Goal: Task Accomplishment & Management: Complete application form

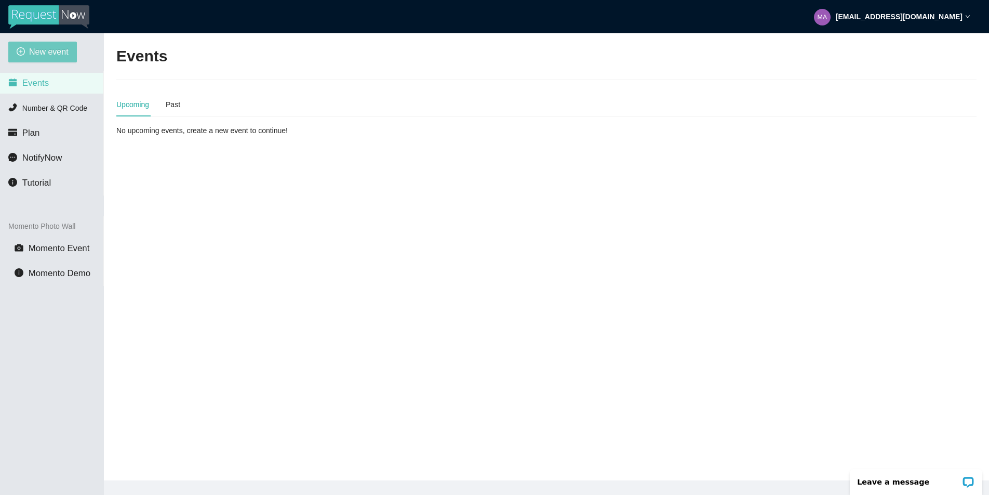
click at [54, 56] on span "New event" at bounding box center [48, 51] width 39 height 13
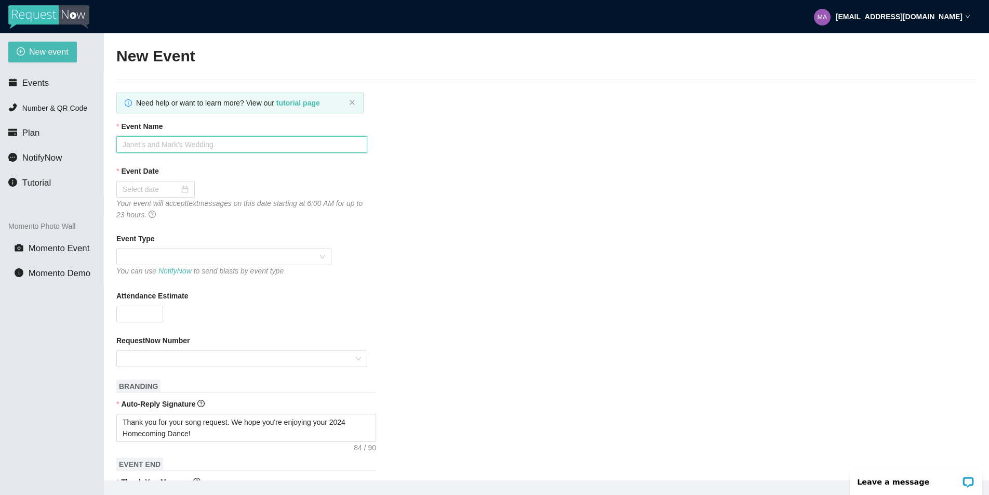
click at [149, 148] on input "Event Name" at bounding box center [241, 144] width 251 height 17
click at [139, 144] on input "Event Name" at bounding box center [241, 144] width 251 height 17
type input "Boulder's 2025 Homecoming"
click at [180, 188] on div at bounding box center [156, 188] width 66 height 11
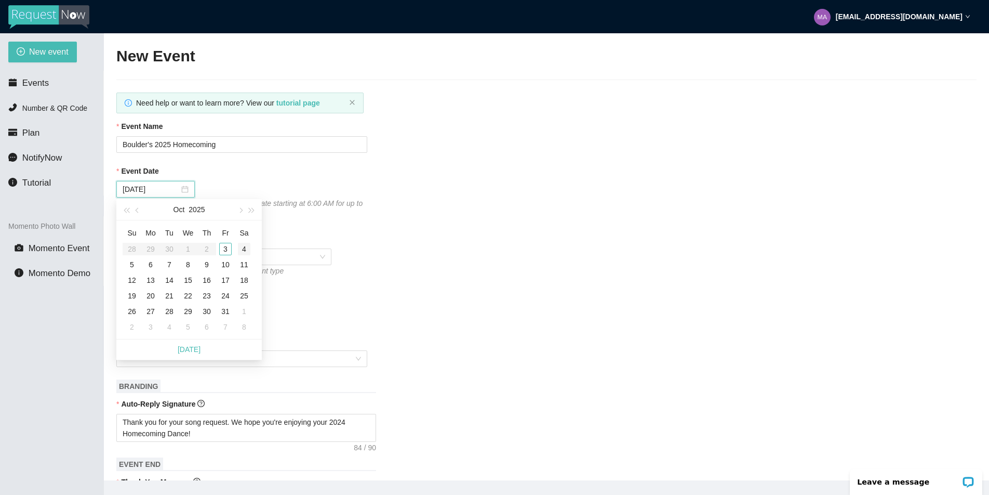
type input "10/04/2025"
click at [245, 249] on div "4" at bounding box center [244, 249] width 12 height 12
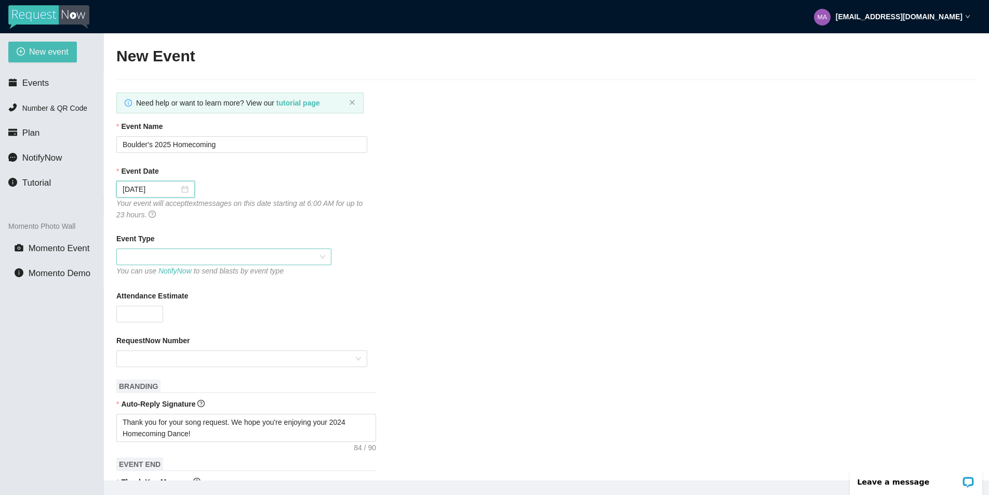
click at [304, 260] on span at bounding box center [224, 257] width 203 height 16
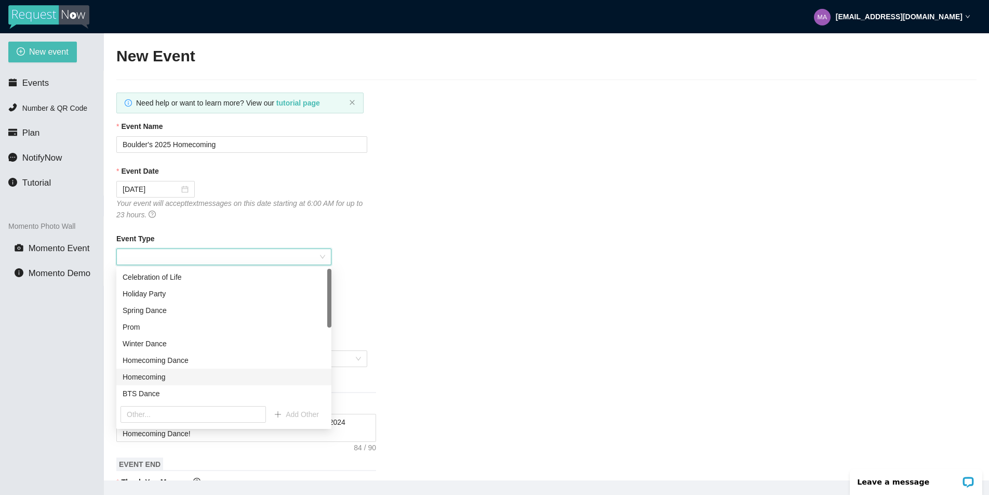
click at [161, 377] on div "Homecoming" at bounding box center [224, 376] width 203 height 11
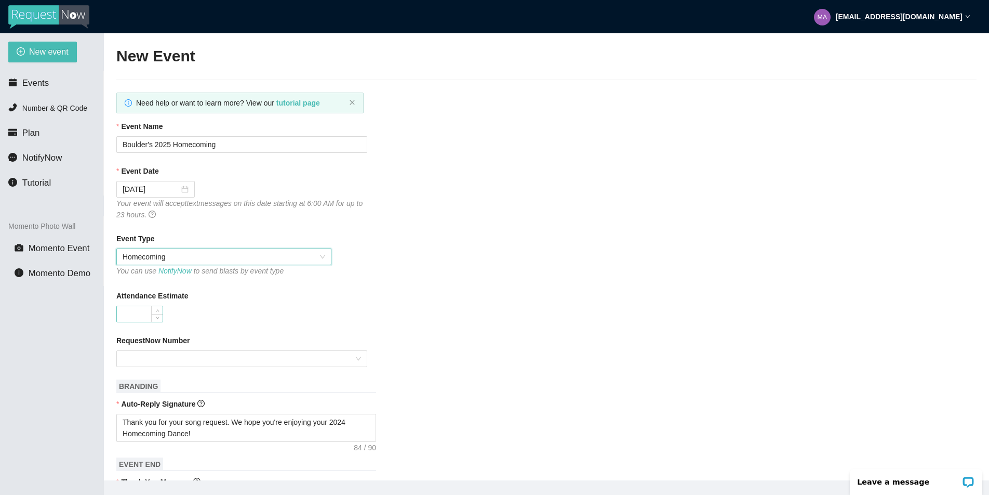
click at [127, 310] on input "Attendance Estimate" at bounding box center [140, 314] width 46 height 16
type input "1000"
click at [148, 349] on div "RequestNow Number" at bounding box center [546, 343] width 860 height 16
click at [221, 364] on input "RequestNow Number" at bounding box center [238, 359] width 231 height 16
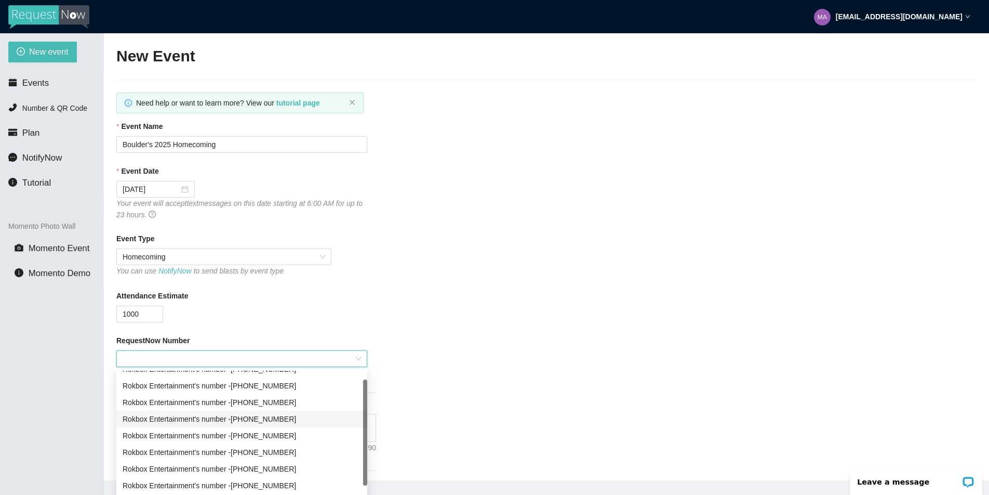
scroll to position [16, 0]
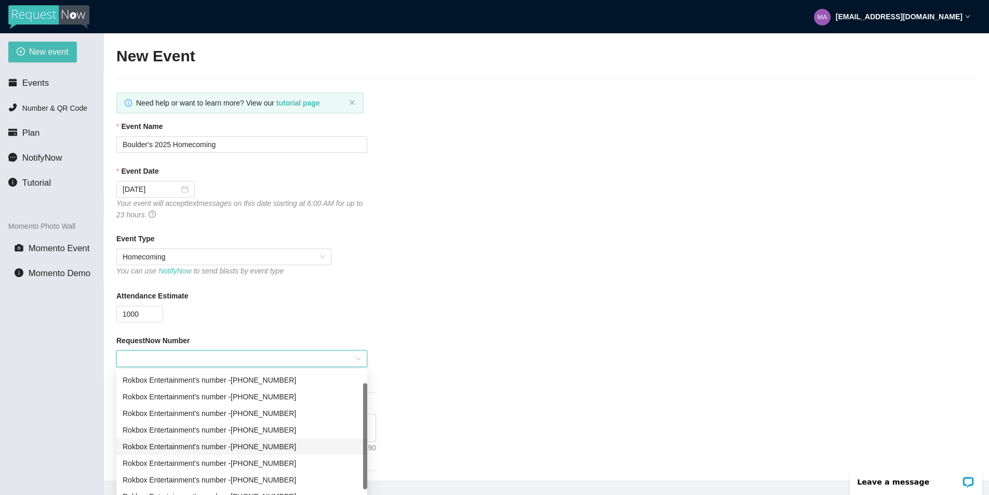
click at [273, 445] on div "Rokbox Entertainment's number - (719) 992-7505" at bounding box center [242, 446] width 239 height 11
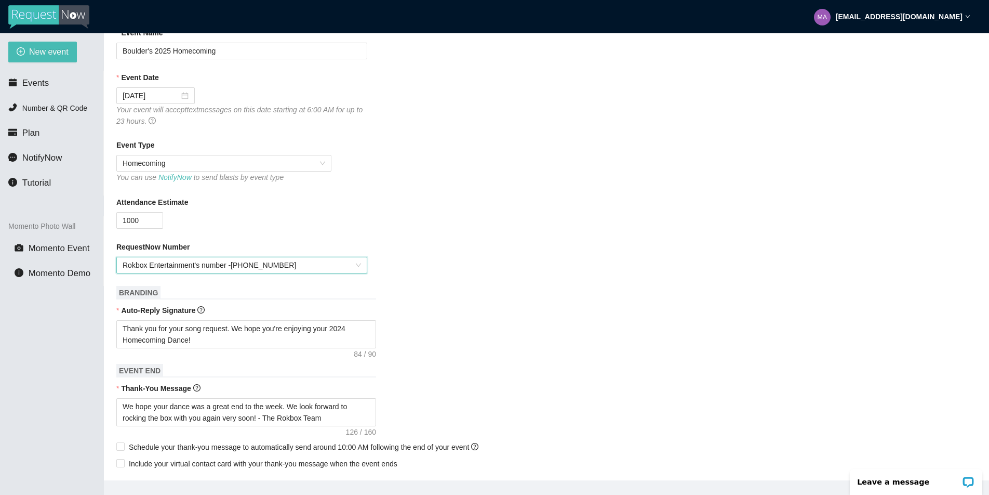
scroll to position [98, 0]
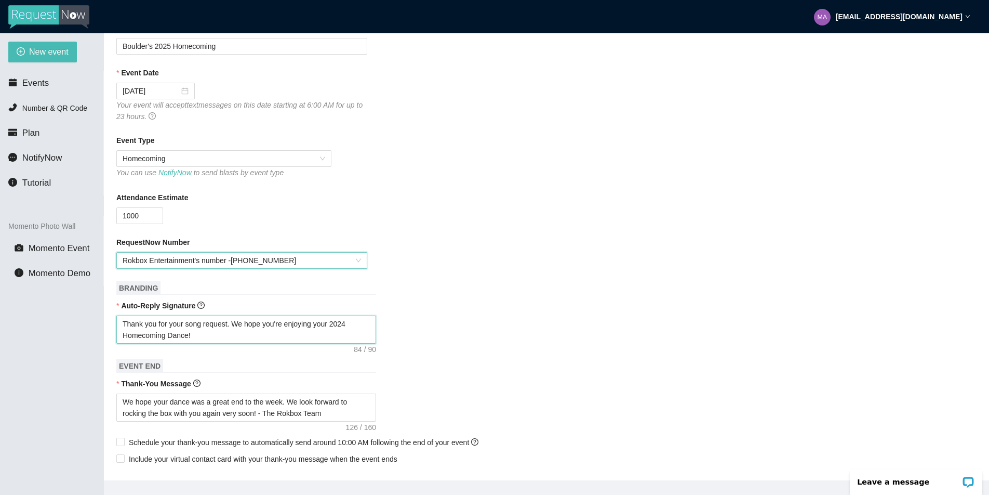
click at [355, 321] on textarea "Thank you for your song request. We hope you're enjoying your 2024 Homecoming D…" at bounding box center [246, 329] width 260 height 28
type textarea "Thank you for your song request. We hope you're enjoying your 202 Homecoming Da…"
type textarea "Thank you for your song request. We hope you're enjoying your 2025 Homecoming D…"
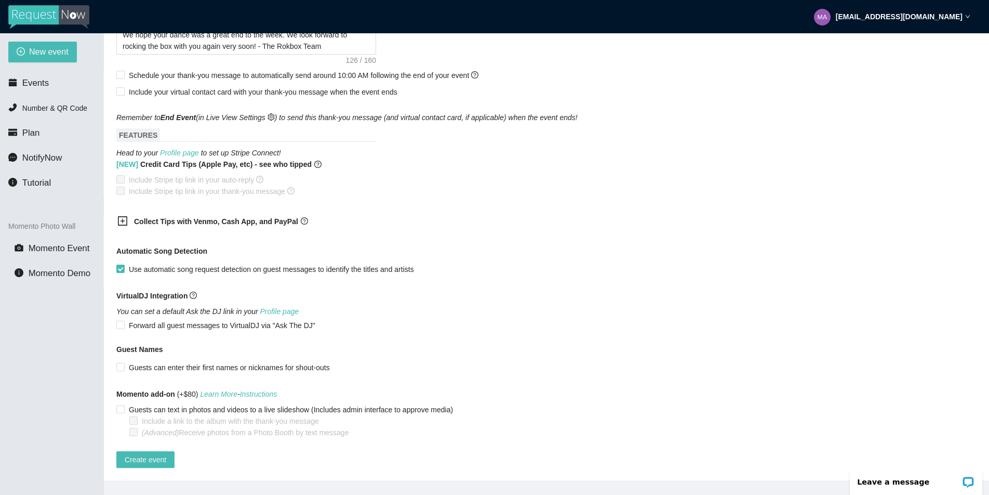
scroll to position [473, 0]
type textarea "Thank you for your song request. We hope you're enjoying your 2025 Homecoming D…"
click at [172, 451] on button "Create event" at bounding box center [145, 459] width 58 height 17
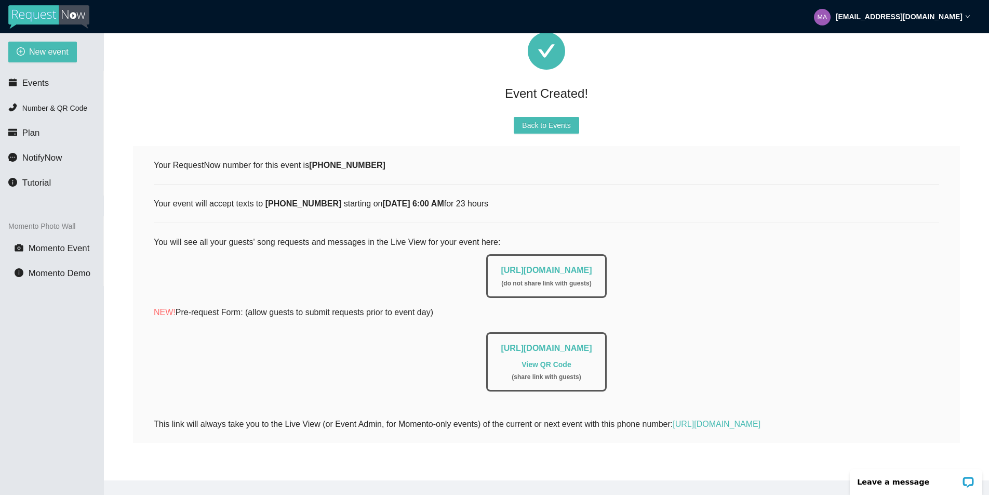
drag, startPoint x: 467, startPoint y: 259, endPoint x: 659, endPoint y: 259, distance: 192.8
click at [659, 259] on div "https://app.requestnow.io/live/rdvpdxr ( do not share link with guests )" at bounding box center [547, 273] width 786 height 49
copy link "https://app.requestnow.io/live/rdvpdxr"
click at [560, 120] on span "Back to Events" at bounding box center [546, 125] width 48 height 11
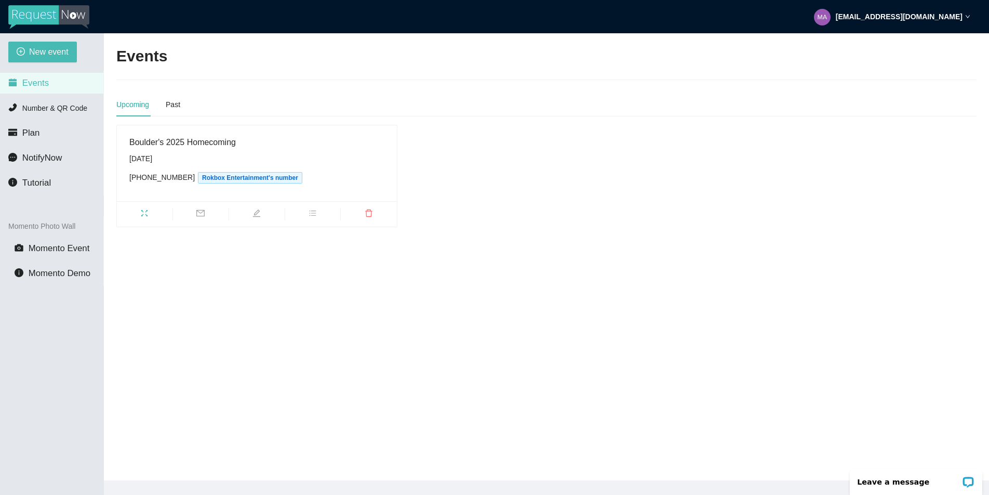
click at [495, 173] on div "Boulder's 2025 Homecoming Saturday, October 4th (719) 992-7505 Rokbox Entertain…" at bounding box center [546, 176] width 869 height 102
click at [63, 50] on span "New event" at bounding box center [48, 51] width 39 height 13
type textarea "https://virtualdj.com/ask/DJ_Spinz"
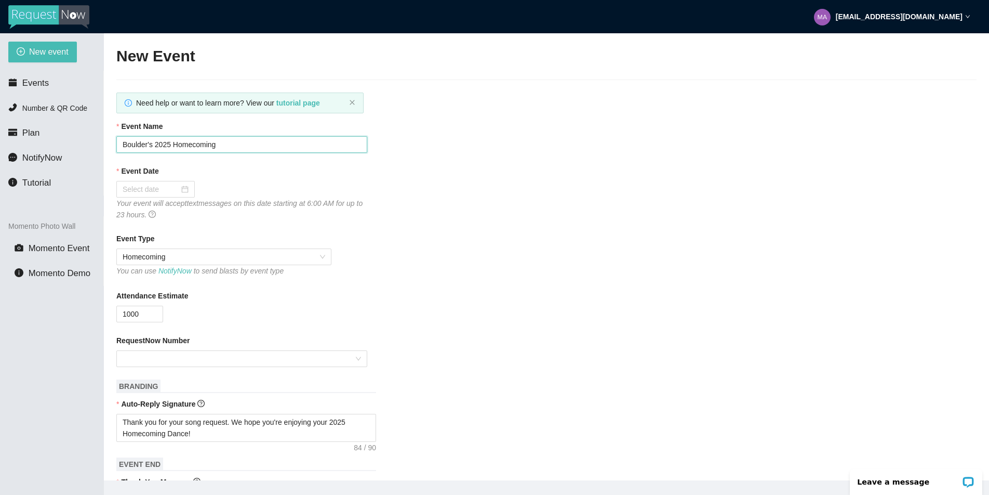
click at [148, 146] on input "Boulder's 2025 Homecoming" at bounding box center [241, 144] width 251 height 17
type input "Denver South's 2025 Homecoming"
click at [180, 191] on div at bounding box center [156, 188] width 66 height 11
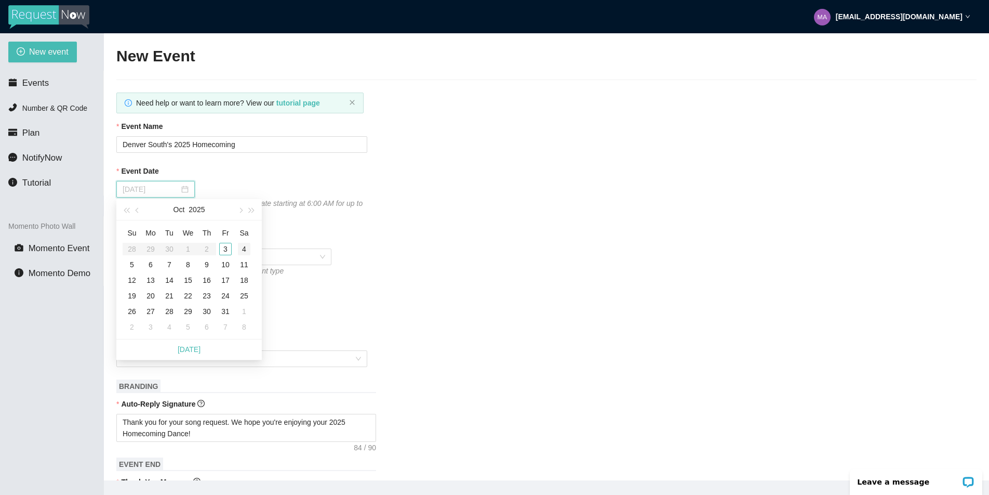
type input "10/04/2025"
click at [248, 244] on div "4" at bounding box center [244, 249] width 12 height 12
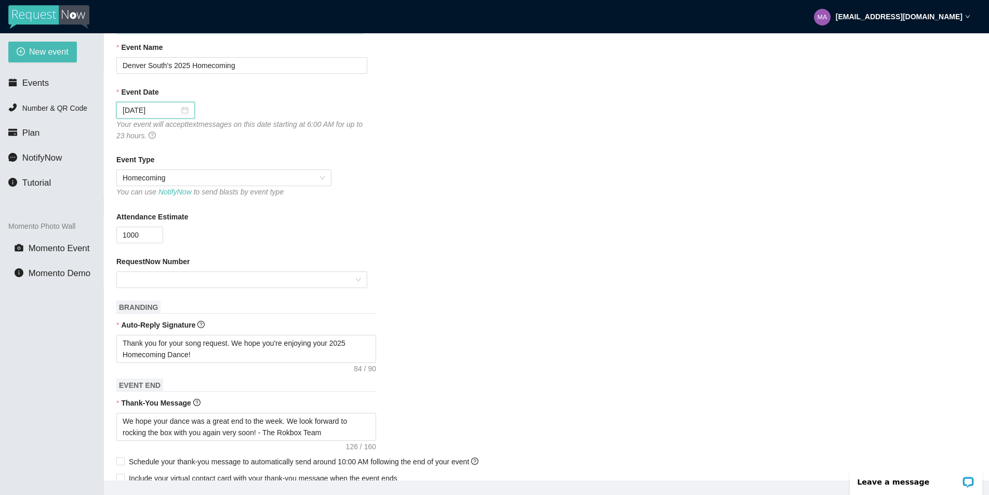
scroll to position [80, 0]
click at [127, 233] on input "1000" at bounding box center [140, 234] width 46 height 16
type input "8000"
click at [321, 278] on input "RequestNow Number" at bounding box center [238, 279] width 231 height 16
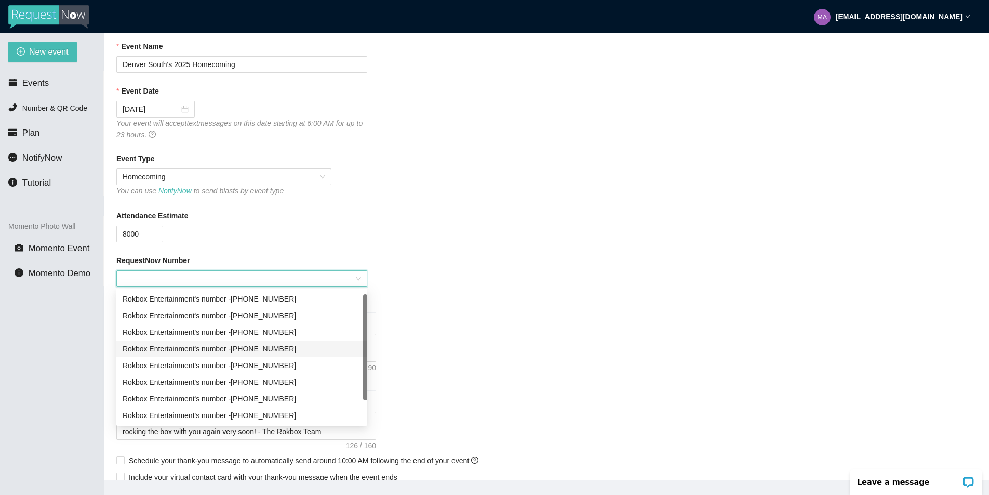
scroll to position [6, 0]
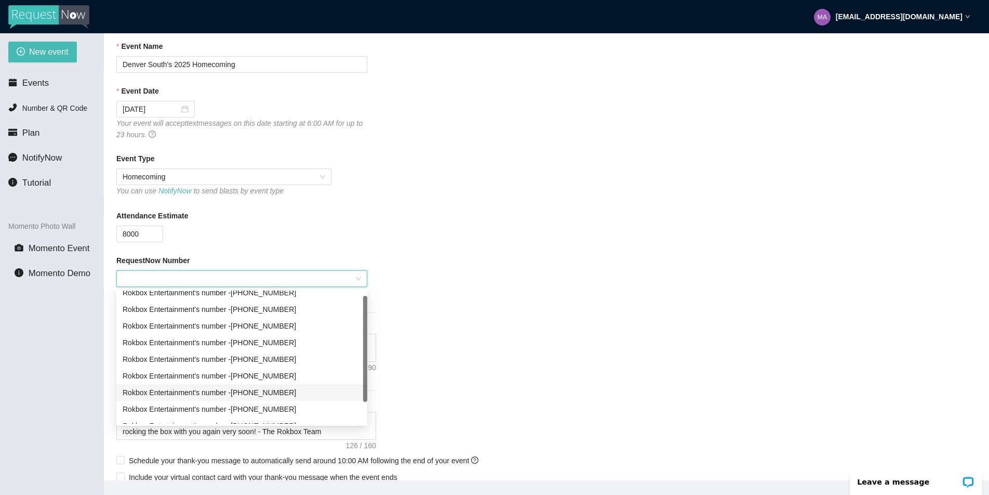
click at [287, 392] on div "Rokbox Entertainment's number - (719) 581-7369" at bounding box center [242, 392] width 239 height 11
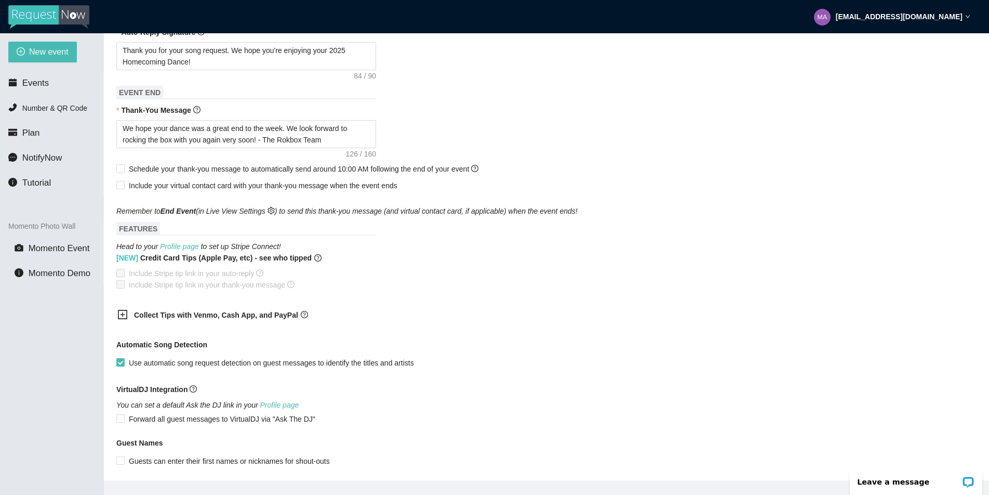
scroll to position [473, 0]
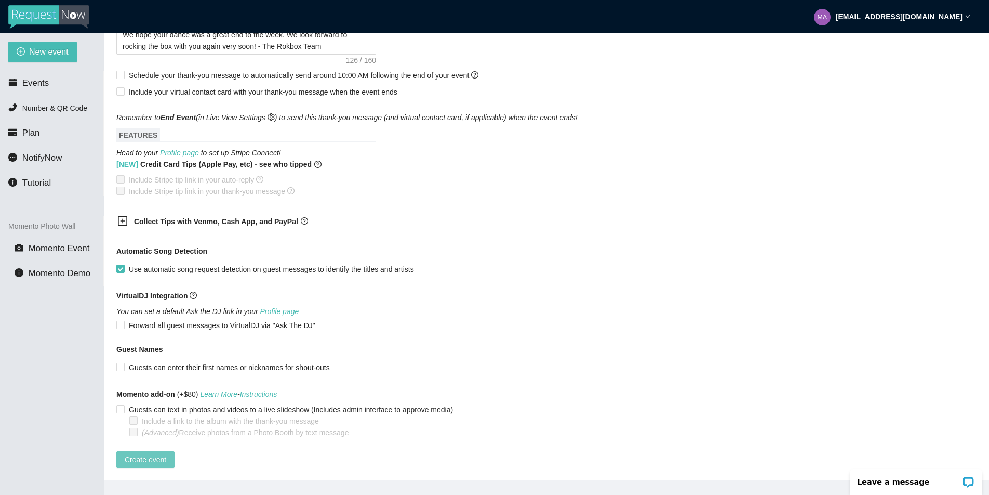
click at [161, 454] on span "Create event" at bounding box center [146, 459] width 42 height 11
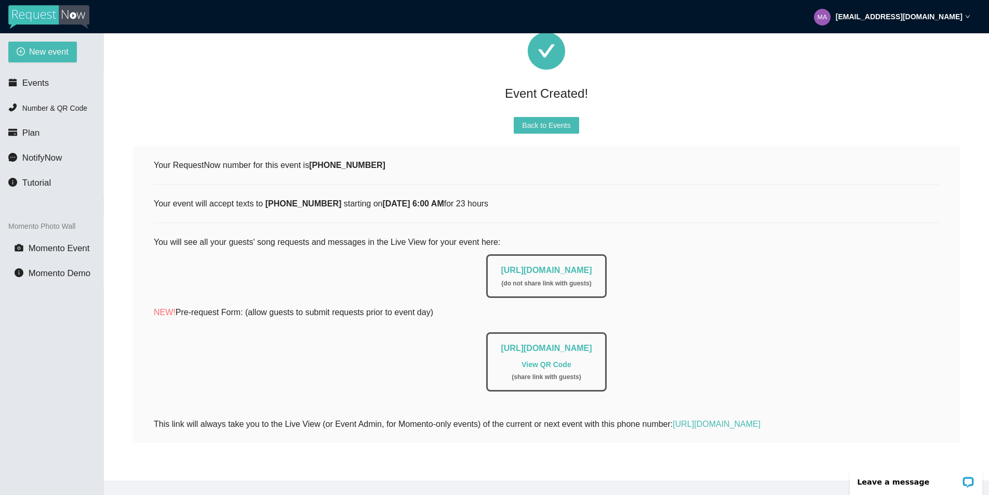
scroll to position [47, 0]
drag, startPoint x: 463, startPoint y: 265, endPoint x: 688, endPoint y: 265, distance: 225.0
click at [688, 265] on div "https://app.requestnow.io/live/eaoxzje ( do not share link with guests )" at bounding box center [547, 273] width 786 height 49
copy link "https://app.requestnow.io/live/eaoxzje"
click at [539, 122] on span "Back to Events" at bounding box center [546, 125] width 48 height 11
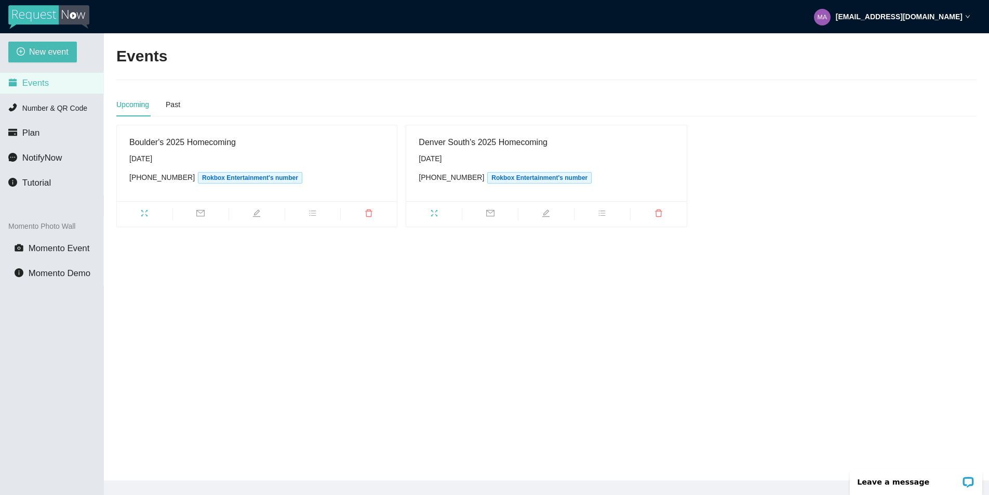
click at [413, 356] on main "Events Upcoming Past Boulder's 2025 Homecoming Saturday, October 4th (719) 992-…" at bounding box center [546, 256] width 885 height 447
click at [57, 49] on span "New event" at bounding box center [48, 51] width 39 height 13
type textarea "https://virtualdj.com/ask/DJ_Spinz"
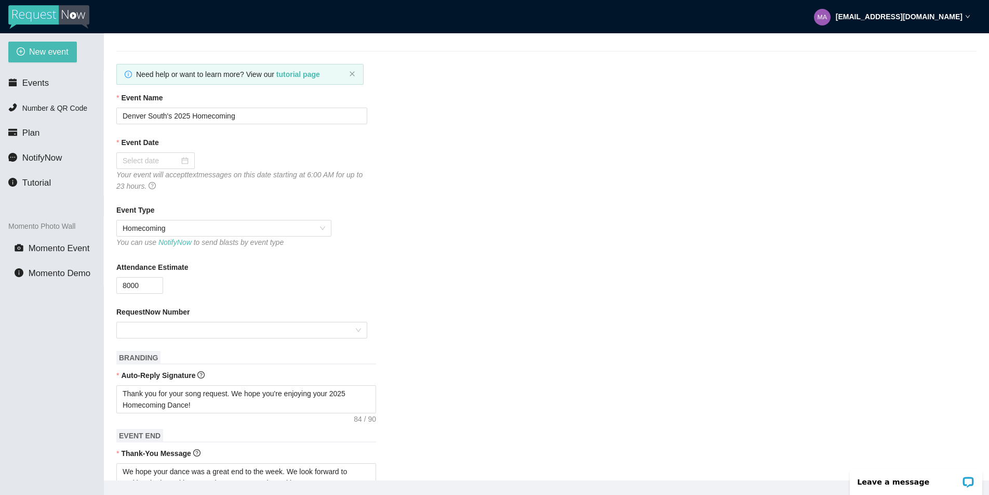
scroll to position [29, 0]
click at [386, 276] on div "Attendance Estimate 8000" at bounding box center [546, 277] width 860 height 32
click at [132, 288] on input "8000" at bounding box center [140, 285] width 46 height 16
type input "550"
click at [172, 330] on input "RequestNow Number" at bounding box center [238, 330] width 231 height 16
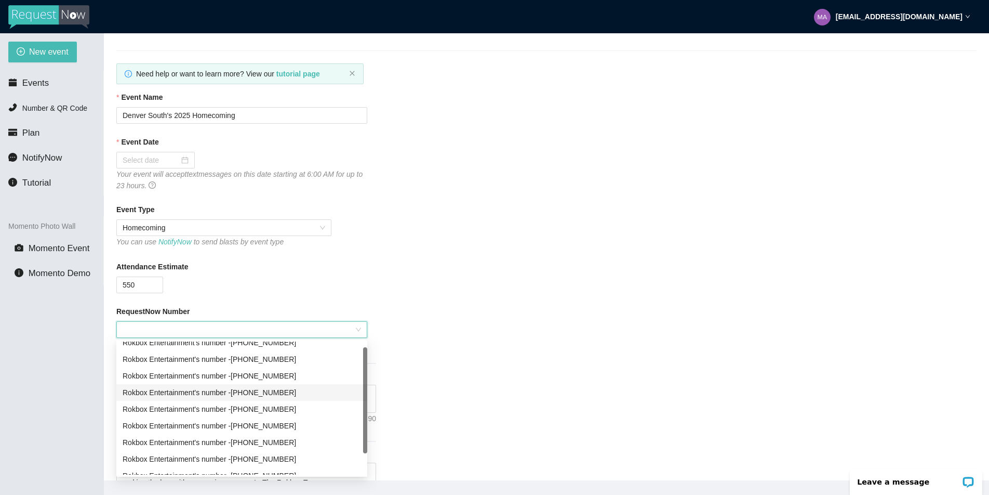
scroll to position [7, 0]
click at [272, 396] on div "Rokbox Entertainment's number - (719) 992-7510" at bounding box center [242, 392] width 239 height 11
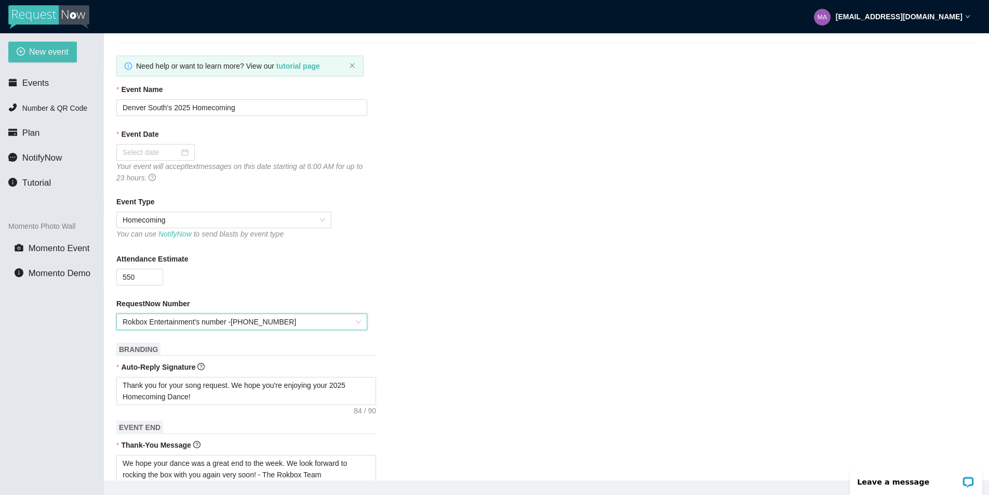
scroll to position [0, 0]
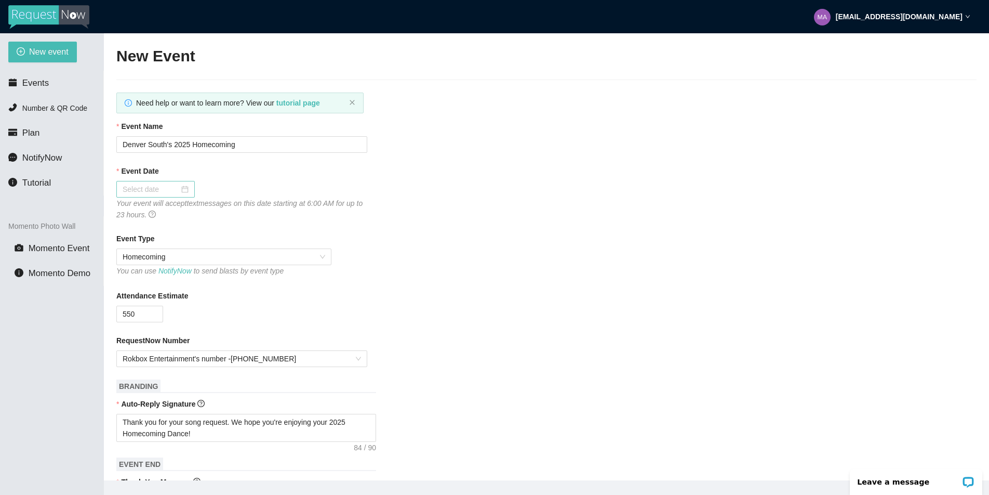
click at [178, 196] on div at bounding box center [155, 189] width 78 height 17
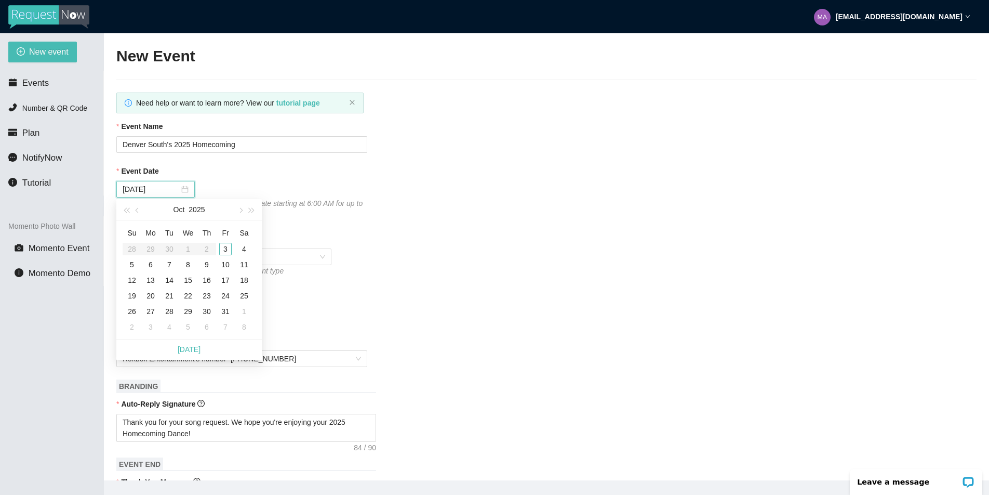
type input "10/18/2025"
type input "10/04/2025"
click at [246, 250] on div "4" at bounding box center [244, 249] width 12 height 12
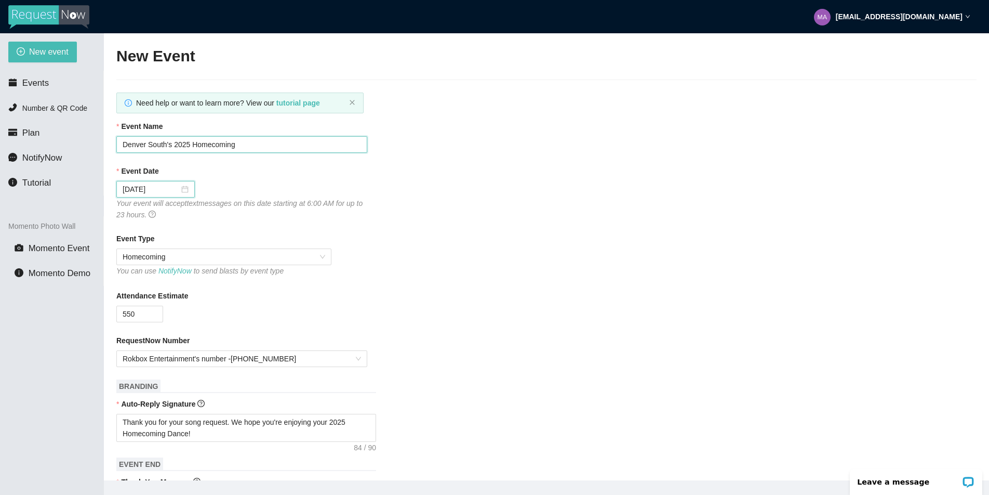
click at [168, 145] on input "Denver South's 2025 Homecoming" at bounding box center [241, 144] width 251 height 17
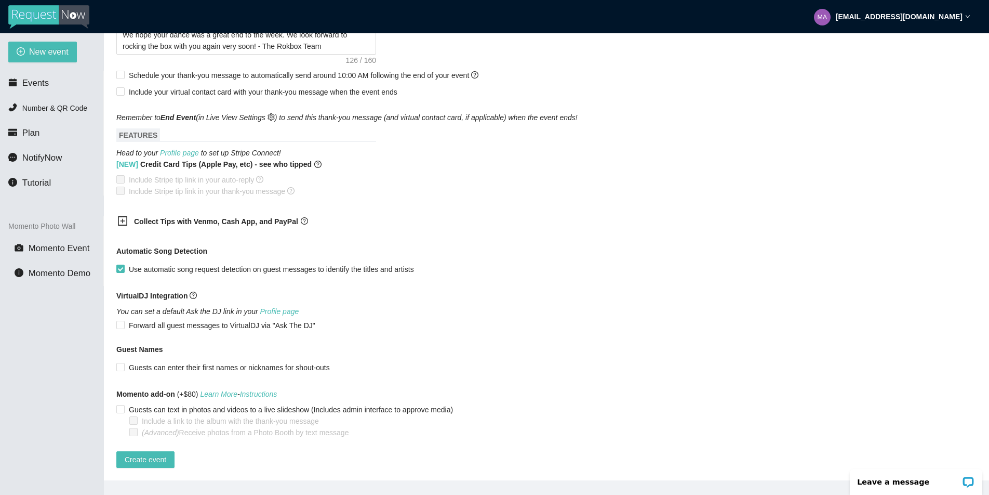
scroll to position [33, 0]
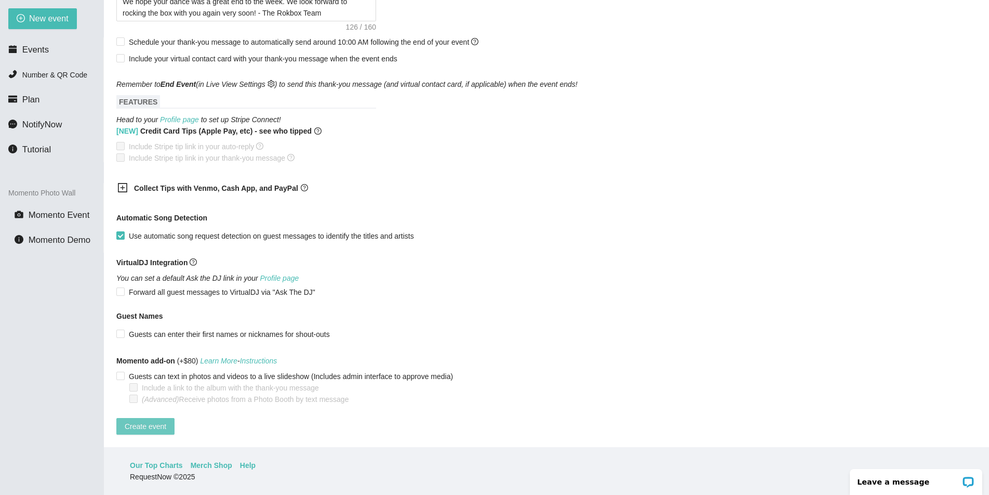
type input "Eagle Ridge's 2025 Homecoming"
click at [149, 418] on button "Create event" at bounding box center [145, 426] width 58 height 17
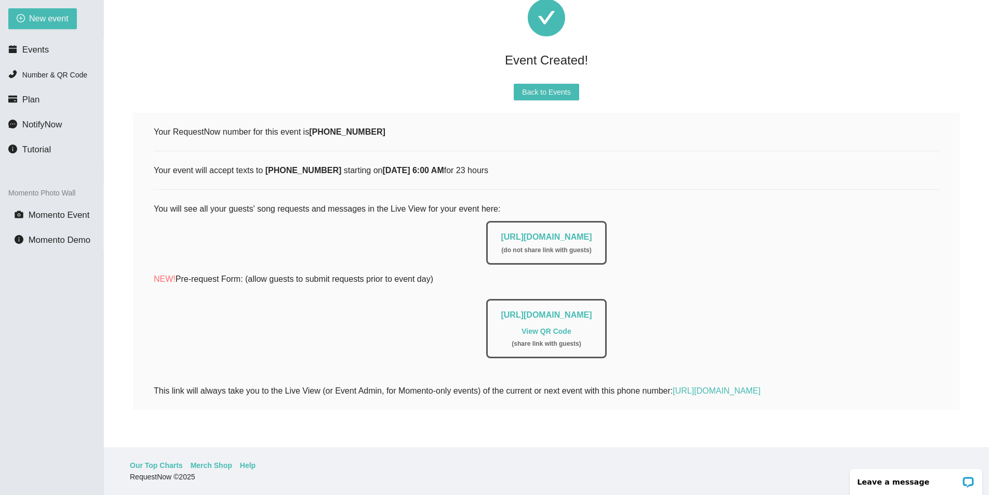
scroll to position [47, 0]
drag, startPoint x: 463, startPoint y: 230, endPoint x: 671, endPoint y: 223, distance: 208.0
click at [671, 223] on div "https://app.requestnow.io/live/rgdzgde ( do not share link with guests )" at bounding box center [547, 240] width 786 height 49
copy link "https://app.requestnow.io/live/rgdzgde"
click at [546, 86] on span "Back to Events" at bounding box center [546, 91] width 48 height 11
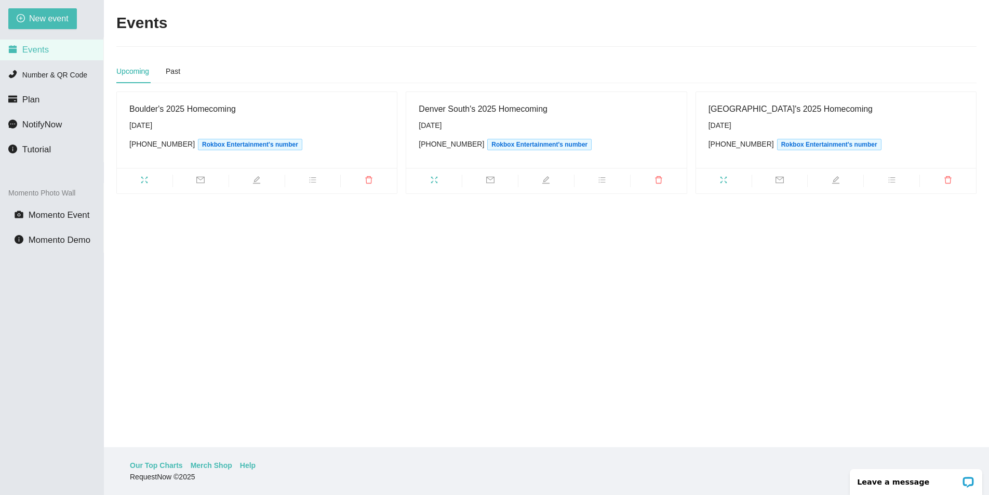
click at [608, 339] on main "Events Upcoming Past Boulder's 2025 Homecoming Saturday, October 4th (719) 992-…" at bounding box center [546, 223] width 885 height 447
click at [553, 182] on span "edit" at bounding box center [547, 181] width 56 height 11
type textarea "https://virtualdj.com/ask/DJ_Spinz"
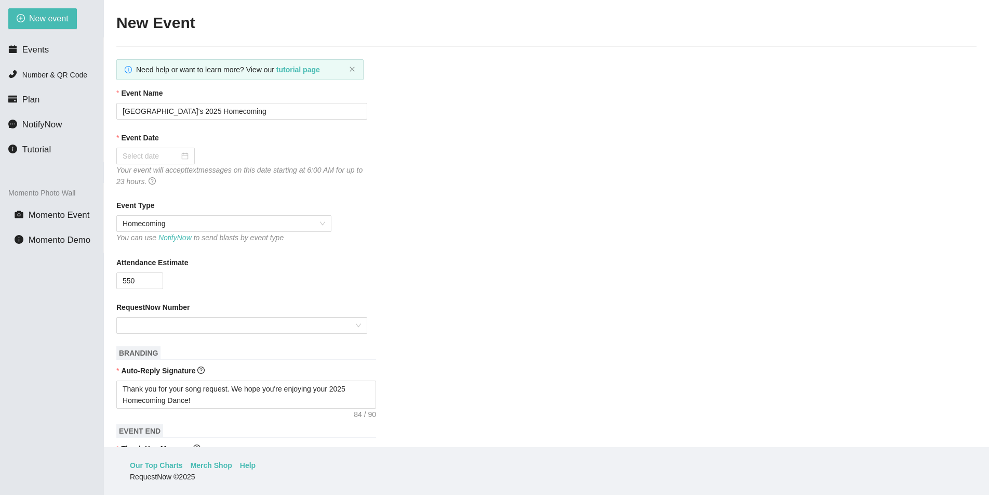
type input "Denver South's 2025 Homecoming"
type input "10/04/2025"
click at [130, 278] on input "8000" at bounding box center [140, 281] width 46 height 16
type input "800"
click at [509, 321] on div "RequestNow Number Rokbox Entertainment's number - (719) 581-7369" at bounding box center [546, 317] width 860 height 32
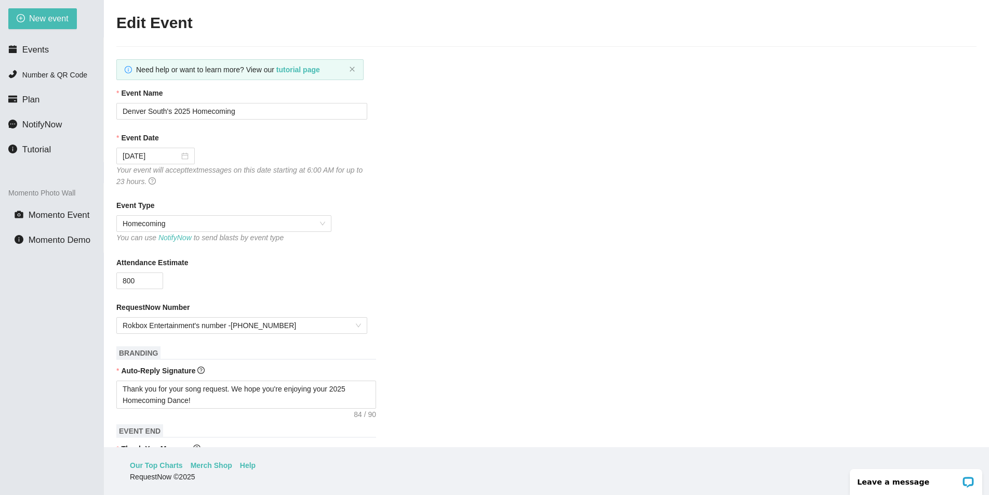
click at [509, 321] on div "RequestNow Number Rokbox Entertainment's number - (719) 581-7369" at bounding box center [546, 317] width 860 height 32
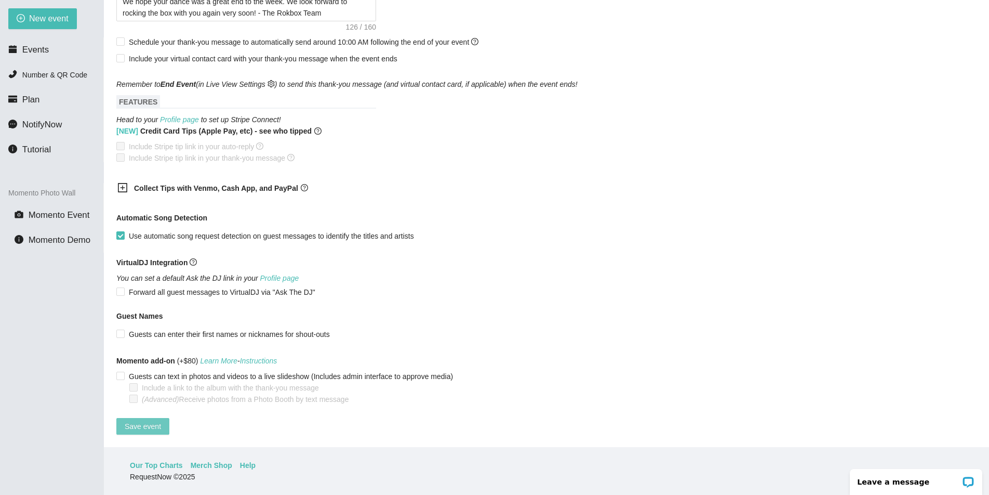
click at [137, 420] on span "Save event" at bounding box center [143, 425] width 36 height 11
click at [57, 22] on span "New event" at bounding box center [48, 18] width 39 height 13
type textarea "https://virtualdj.com/ask/DJ_Spinz"
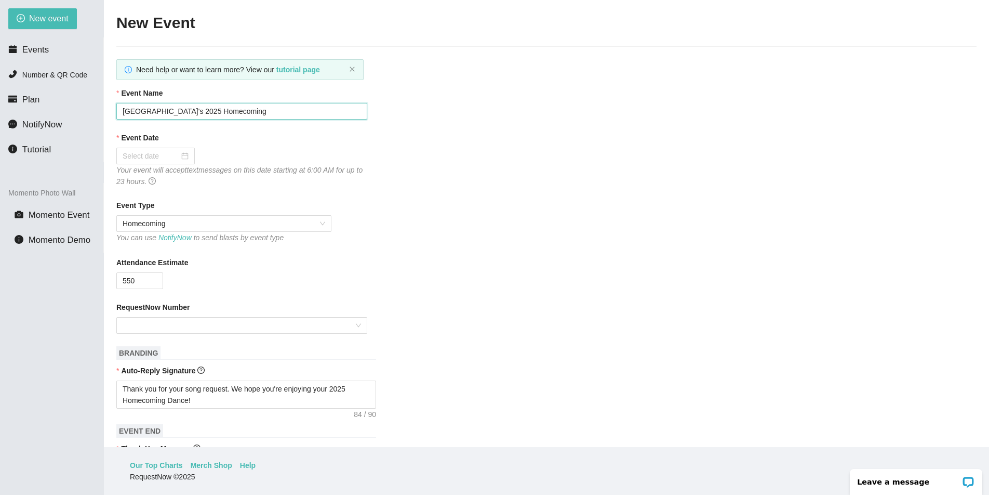
click at [160, 112] on input "Eagle Ridge's 2025 Homecoming" at bounding box center [241, 111] width 251 height 17
type input "Highlands Ranch's 2025 Homecoming"
click at [178, 155] on div at bounding box center [156, 155] width 66 height 11
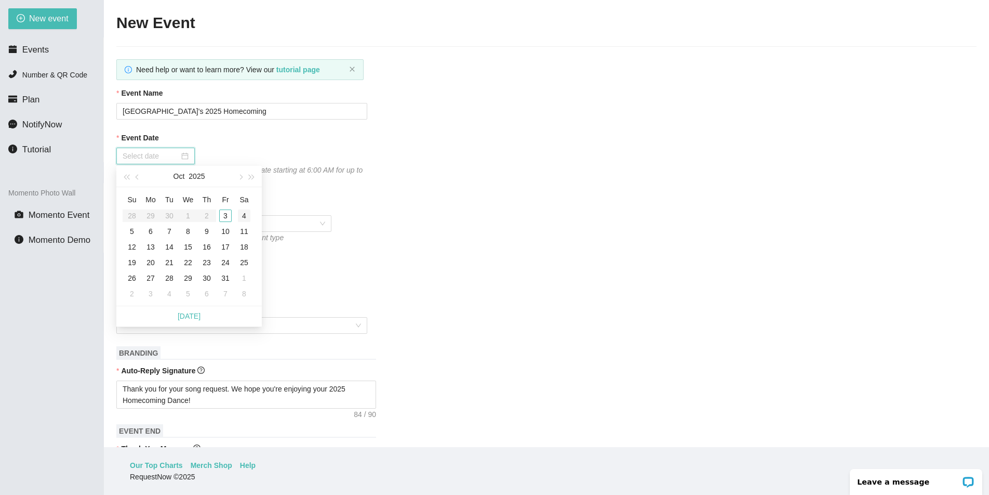
type input "10/04/2025"
click at [242, 218] on div "4" at bounding box center [244, 215] width 12 height 12
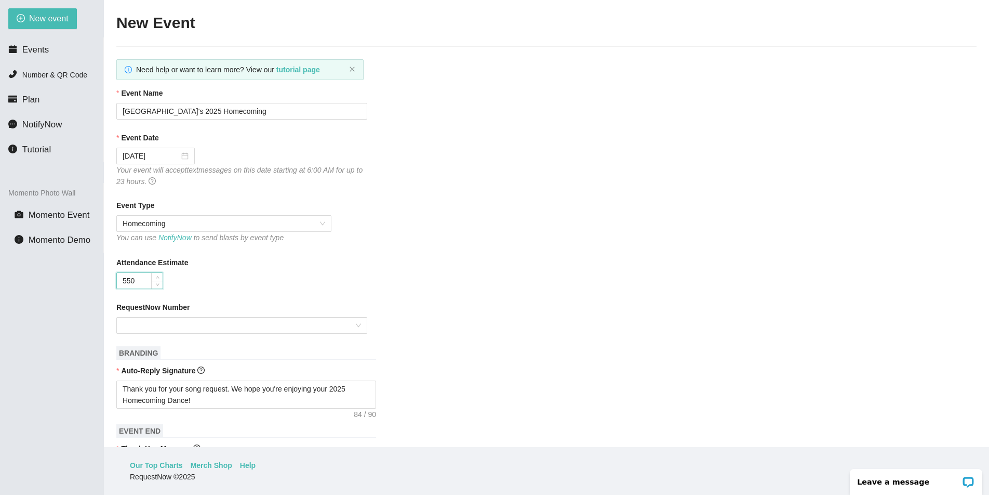
click at [130, 281] on input "550" at bounding box center [140, 281] width 46 height 16
click at [206, 333] on div at bounding box center [241, 325] width 251 height 17
type input "800"
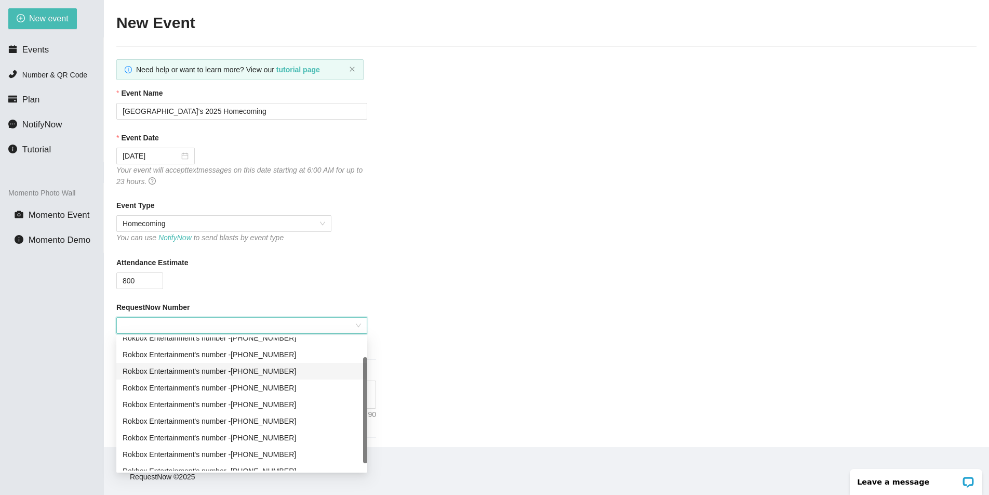
scroll to position [33, 0]
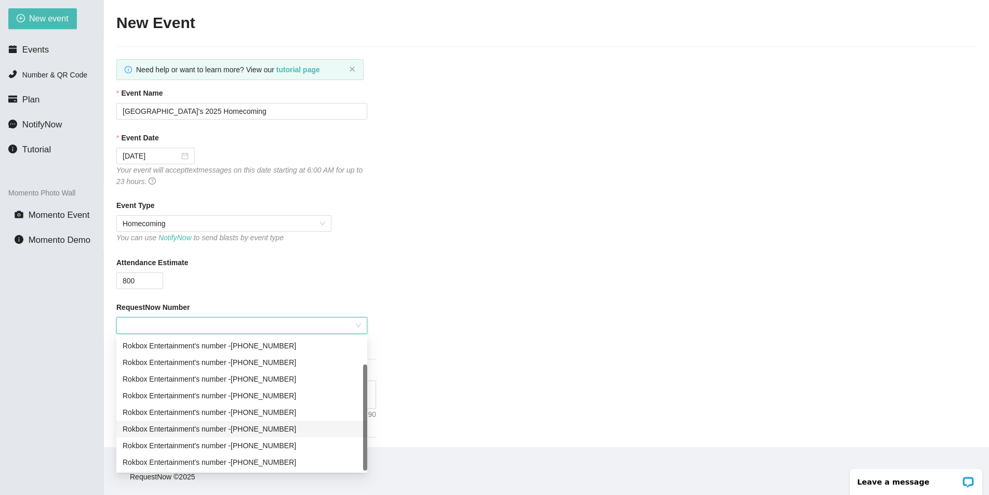
click at [306, 428] on div "Rokbox Entertainment's number - (719) 941-3702" at bounding box center [242, 428] width 239 height 11
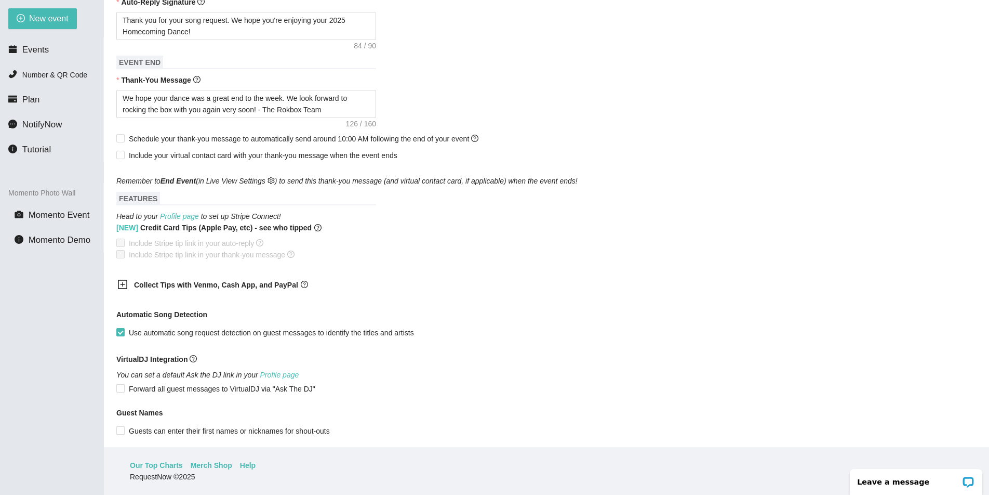
scroll to position [473, 0]
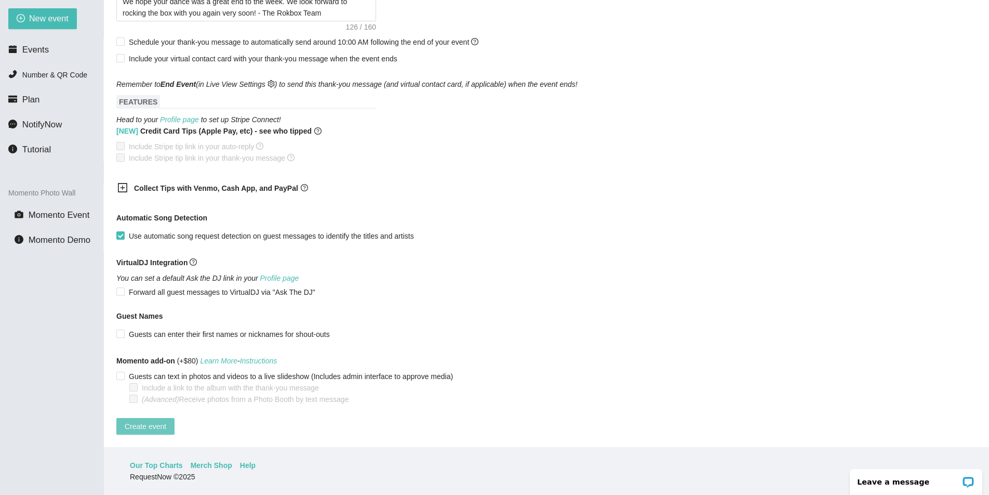
click at [155, 420] on span "Create event" at bounding box center [146, 425] width 42 height 11
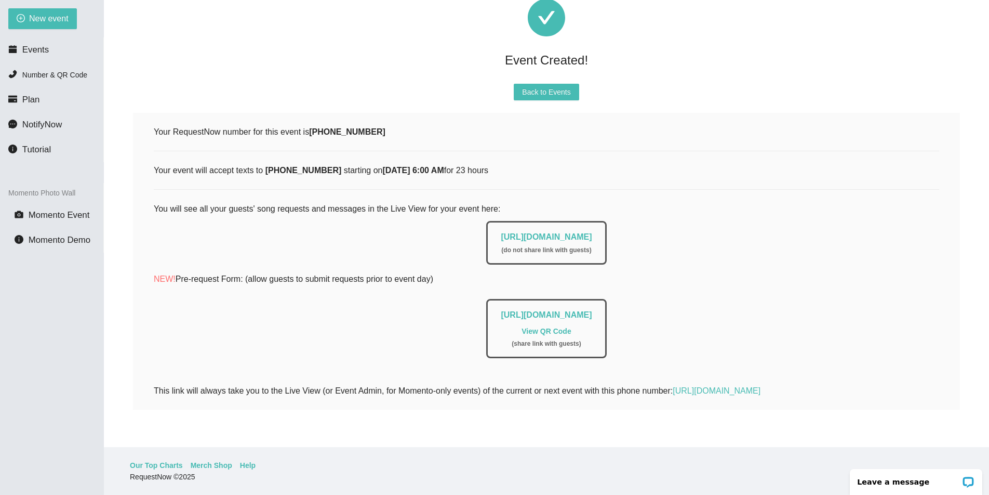
scroll to position [47, 0]
drag, startPoint x: 466, startPoint y: 227, endPoint x: 643, endPoint y: 226, distance: 176.7
click at [643, 226] on div "https://app.requestnow.io/live/rpjawlr ( do not share link with guests )" at bounding box center [547, 240] width 786 height 49
copy link "https://app.requestnow.io/live/rpjawlr"
click at [541, 86] on span "Back to Events" at bounding box center [546, 91] width 48 height 11
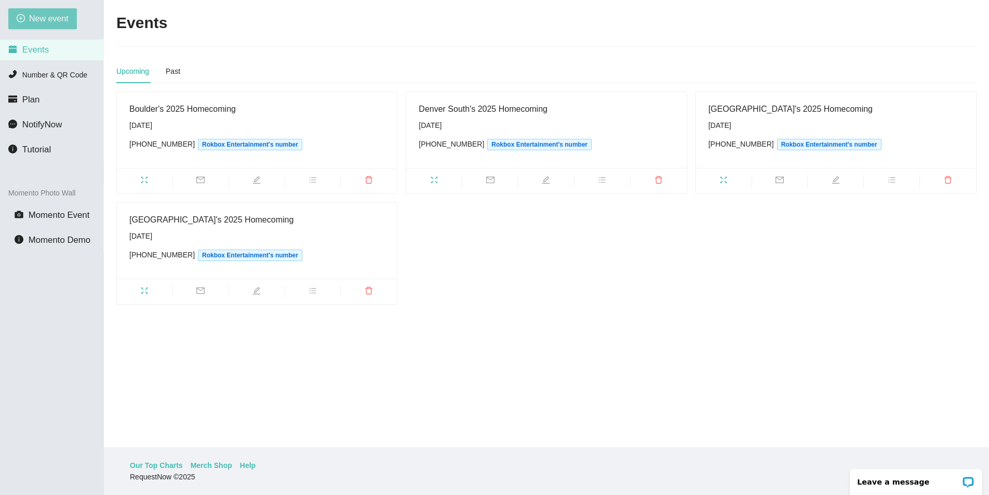
click at [49, 14] on span "New event" at bounding box center [48, 18] width 39 height 13
type textarea "https://virtualdj.com/ask/DJ_Spinz"
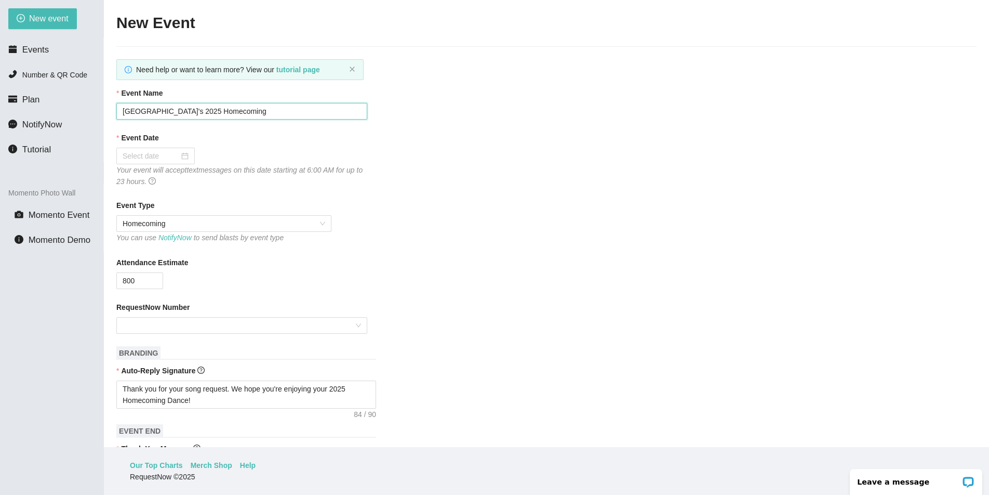
click at [177, 112] on input "Highlands Ranch's 2025 Homecoming" at bounding box center [241, 111] width 251 height 17
type input "Legend's 2025 Homecoming"
click at [176, 160] on div at bounding box center [156, 155] width 66 height 11
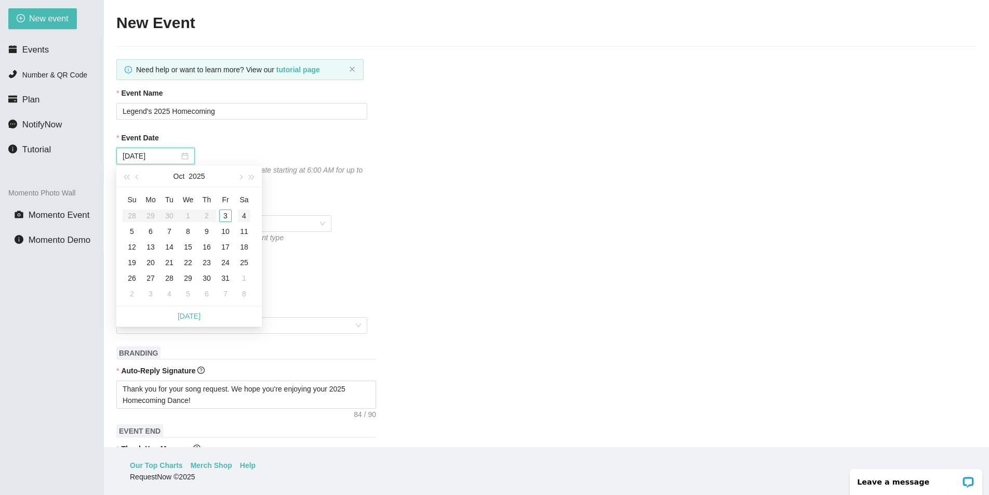
type input "10/04/2025"
click at [243, 216] on div "4" at bounding box center [244, 215] width 12 height 12
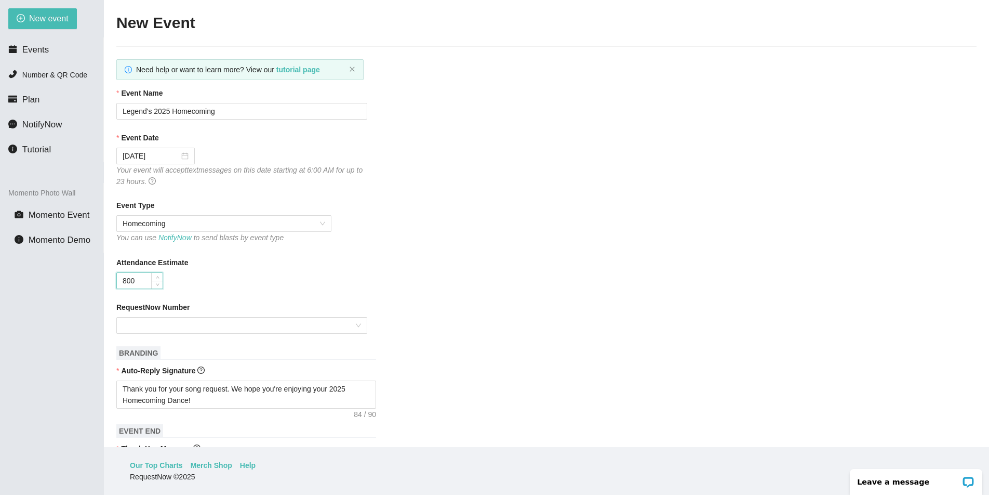
click at [125, 277] on input "800" at bounding box center [140, 281] width 46 height 16
type input "1000"
click at [356, 294] on form "Event Name Legend's 2025 Homecoming Event Date 10/04/2025 Your event will accep…" at bounding box center [546, 493] width 860 height 812
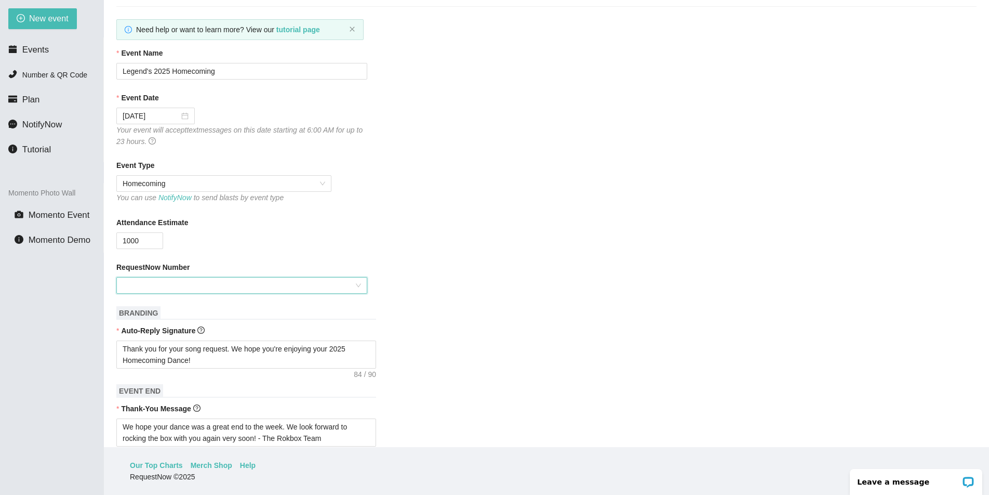
click at [338, 282] on input "RequestNow Number" at bounding box center [238, 285] width 231 height 16
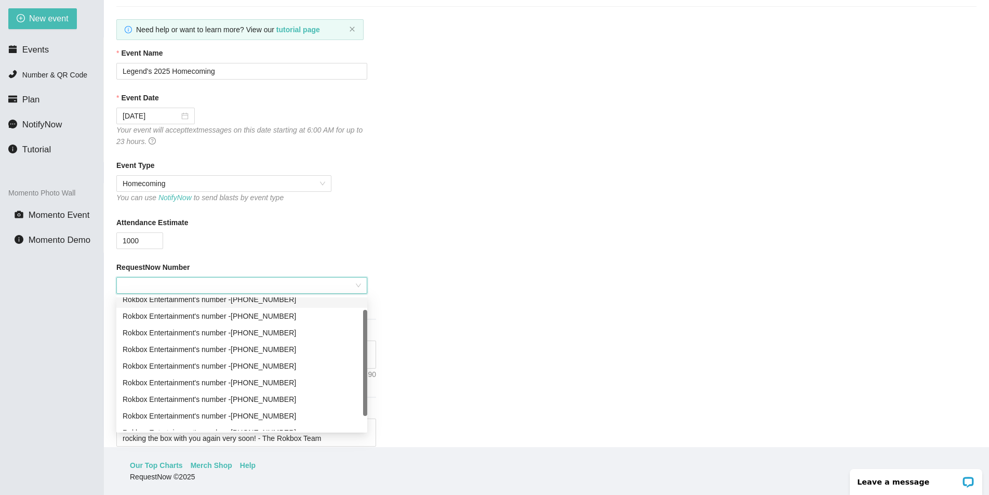
scroll to position [0, 0]
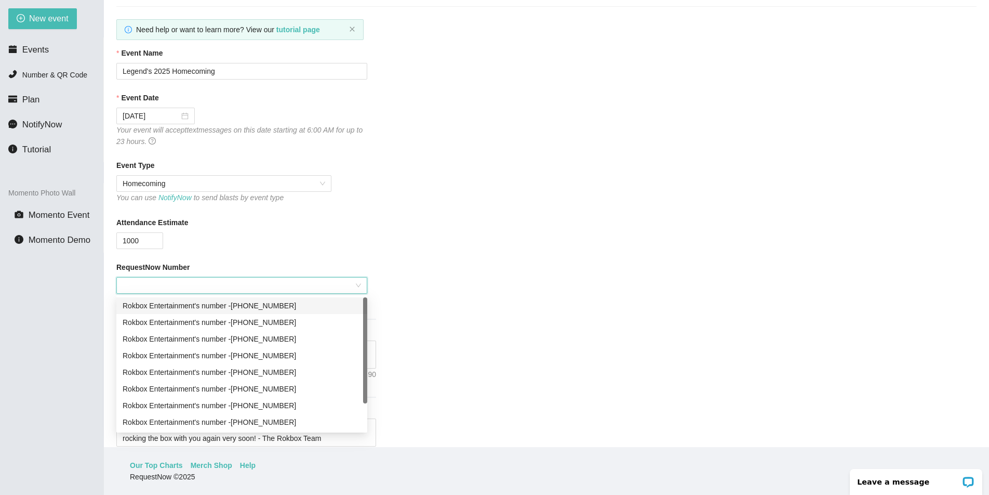
click at [292, 308] on div "Rokbox Entertainment's number - (719) 435-9274" at bounding box center [242, 305] width 239 height 11
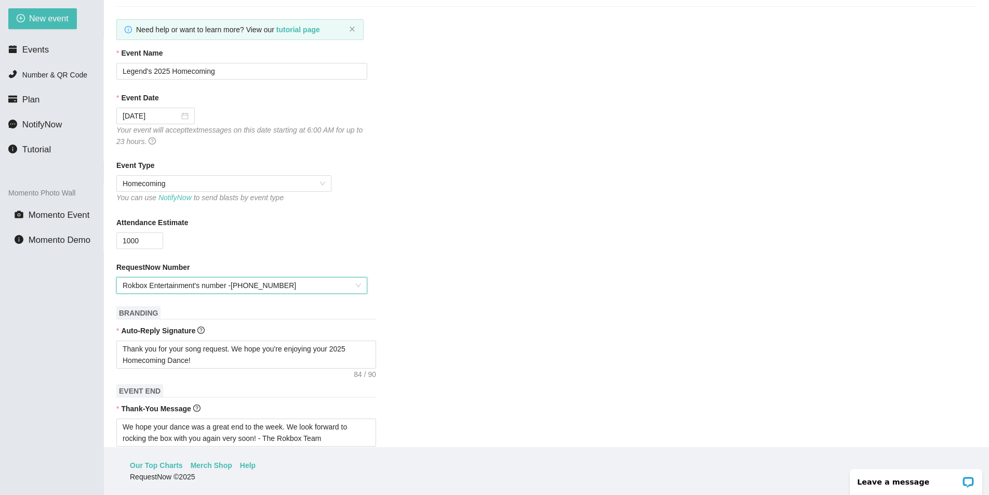
click at [530, 235] on div "Attendance Estimate 1000" at bounding box center [546, 233] width 860 height 32
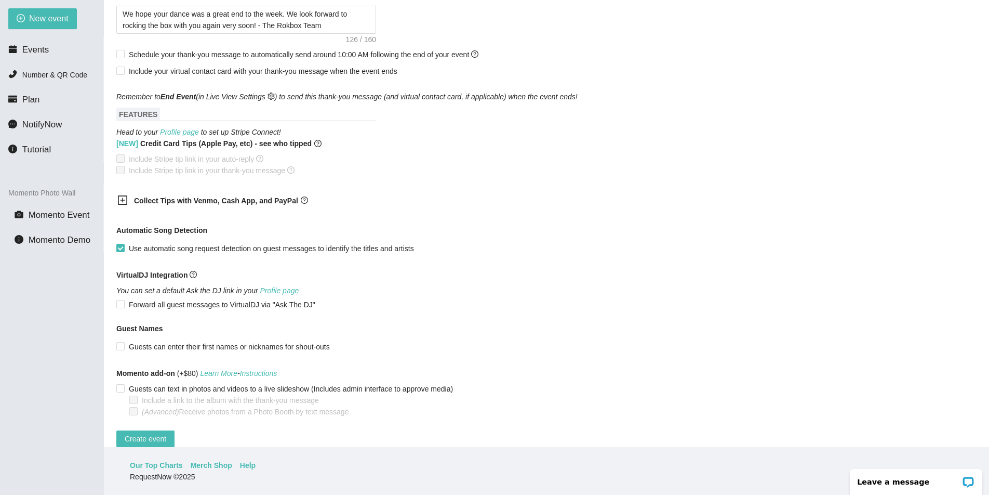
scroll to position [473, 0]
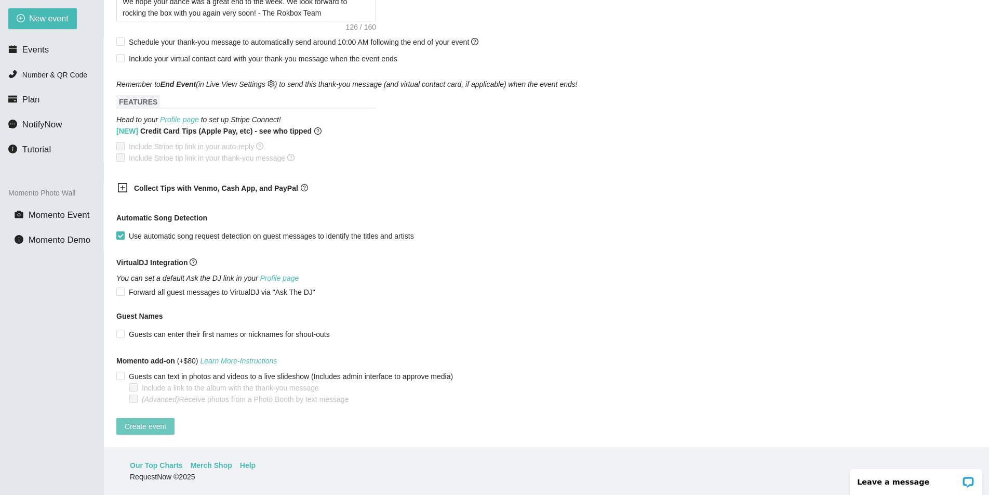
click at [133, 421] on span "Create event" at bounding box center [146, 425] width 42 height 11
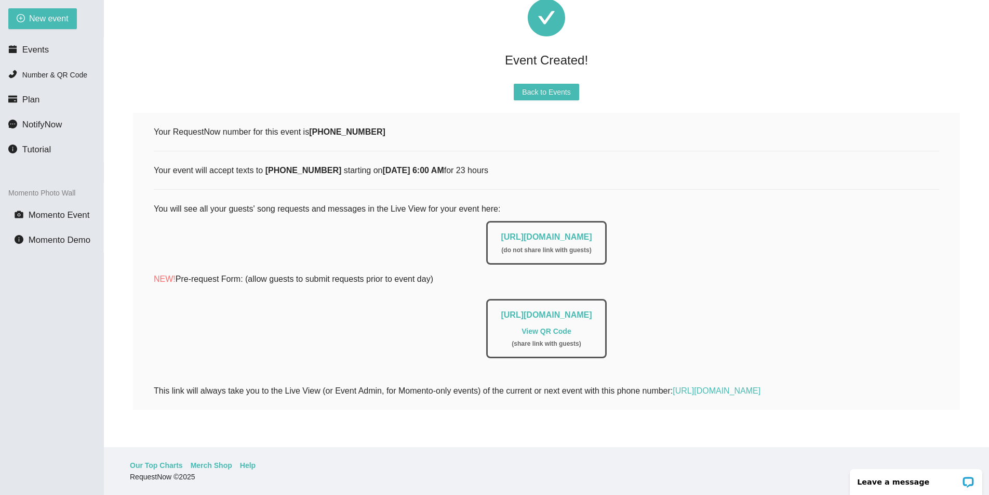
drag, startPoint x: 466, startPoint y: 226, endPoint x: 631, endPoint y: 225, distance: 165.8
click at [606, 225] on div "https://app.requestnow.io/live/rojmlze ( do not share link with guests )" at bounding box center [546, 243] width 120 height 44
copy link "https://app.requestnow.io/live/rojmlze"
click at [699, 130] on div "Your RequestNow number for this event is (719) 435-9274 Your event will accept …" at bounding box center [547, 261] width 786 height 272
click at [531, 87] on span "Back to Events" at bounding box center [546, 91] width 48 height 11
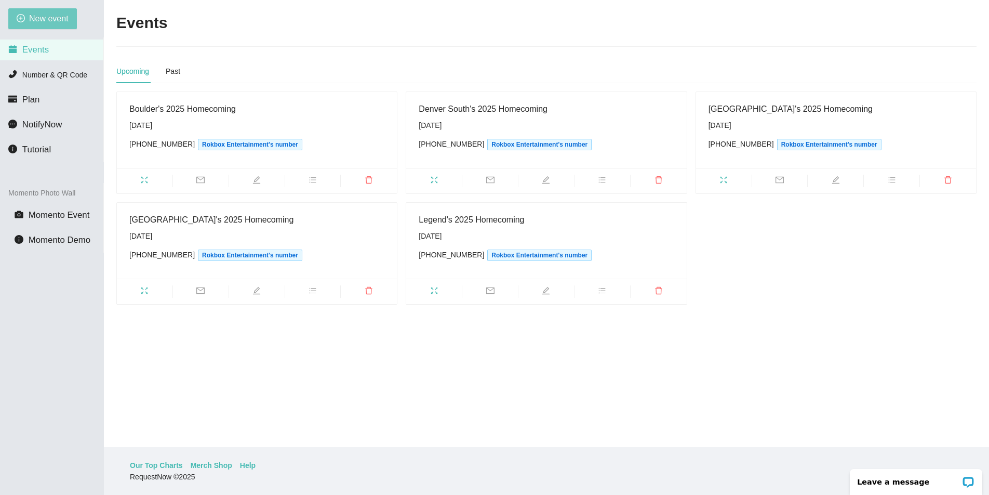
click at [42, 20] on span "New event" at bounding box center [48, 18] width 39 height 13
type textarea "https://virtualdj.com/ask/DJ_Spinz"
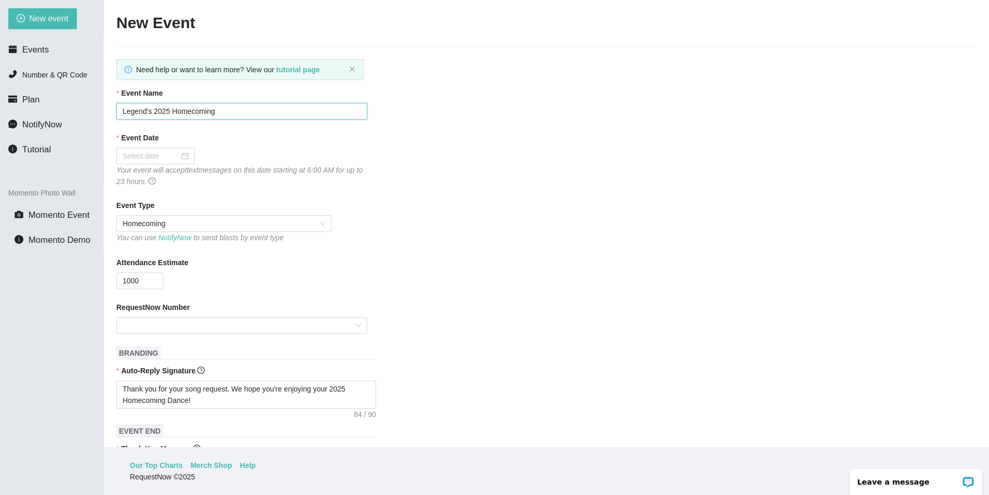
click at [146, 111] on input "Legend's 2025 Homecoming" at bounding box center [241, 111] width 251 height 17
type input "Lutheran's 2025 Homecoming"
click at [176, 156] on div at bounding box center [156, 155] width 66 height 11
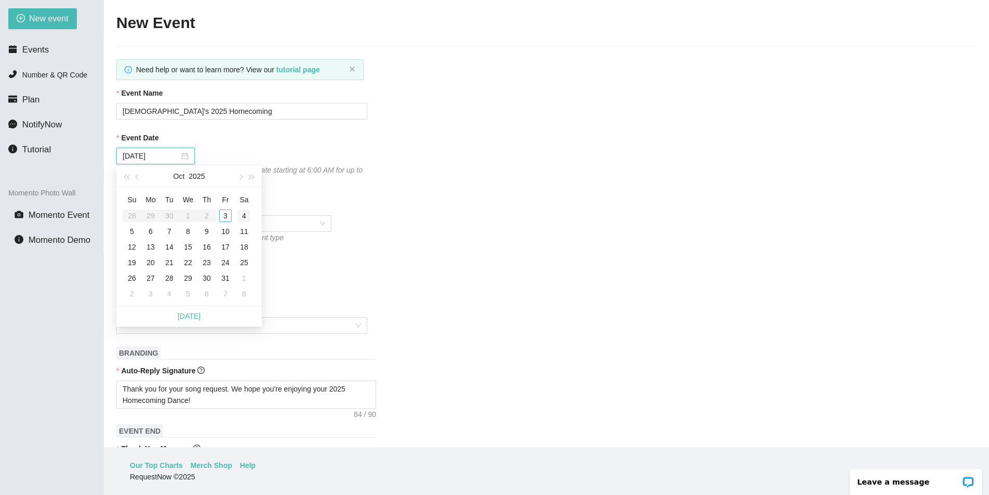
type input "10/04/2025"
click at [244, 220] on div "4" at bounding box center [244, 215] width 12 height 12
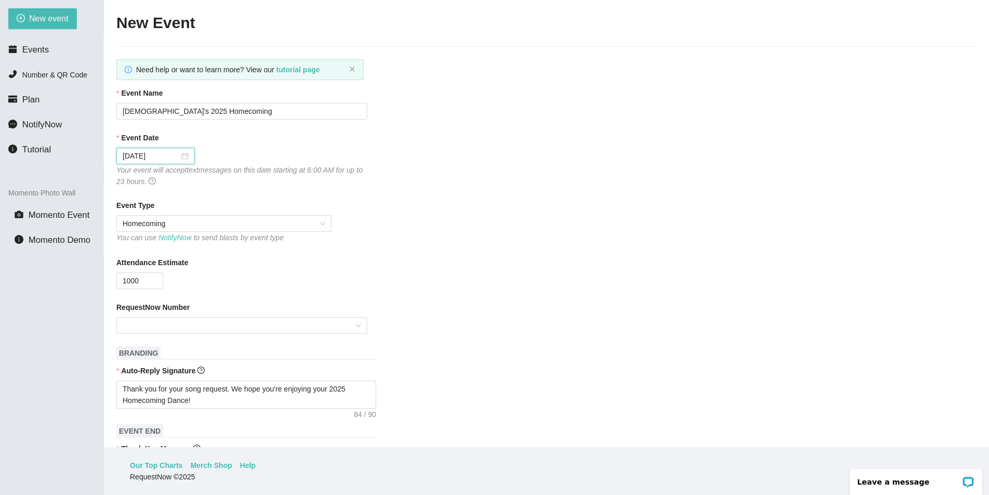
scroll to position [10, 0]
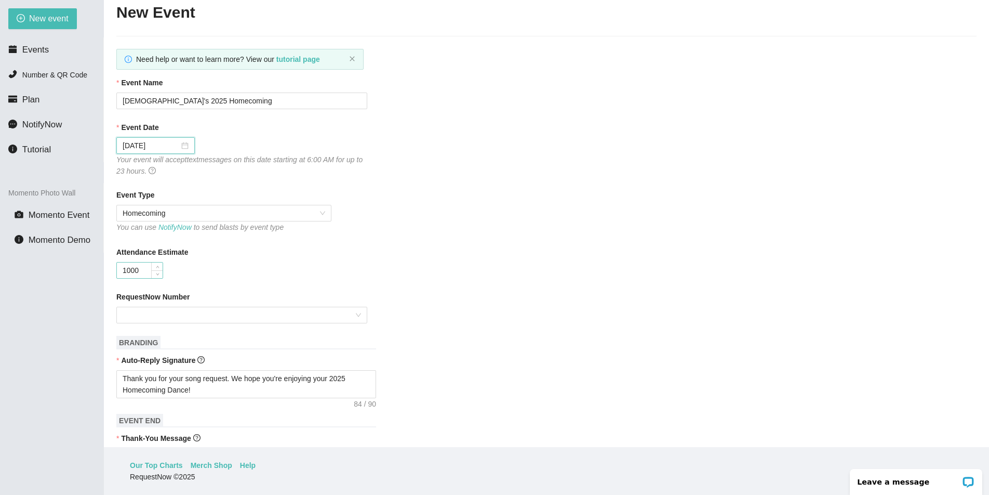
click at [129, 267] on input "1000" at bounding box center [140, 270] width 46 height 16
type input "900"
click at [350, 317] on input "RequestNow Number" at bounding box center [238, 315] width 231 height 16
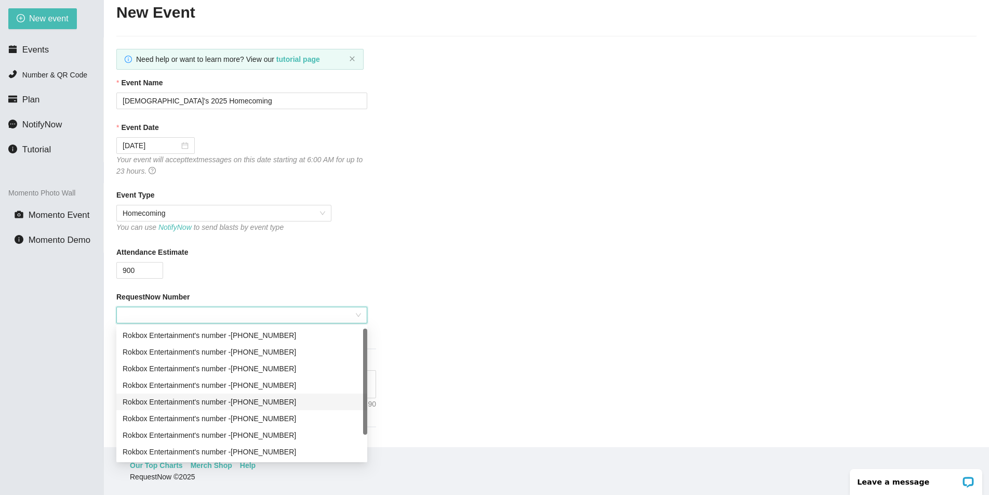
scroll to position [33, 0]
click at [303, 437] on div "Rokbox Entertainment's number - (719) 992-7702" at bounding box center [242, 434] width 239 height 11
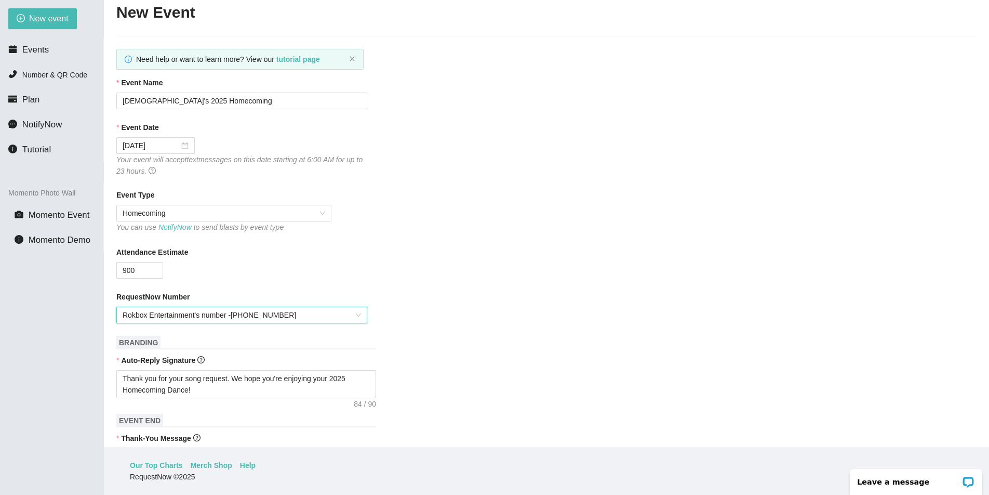
click at [520, 340] on form "Event Name Lutheran's 2025 Homecoming Event Date 10/04/2025 Your event will acc…" at bounding box center [546, 483] width 860 height 812
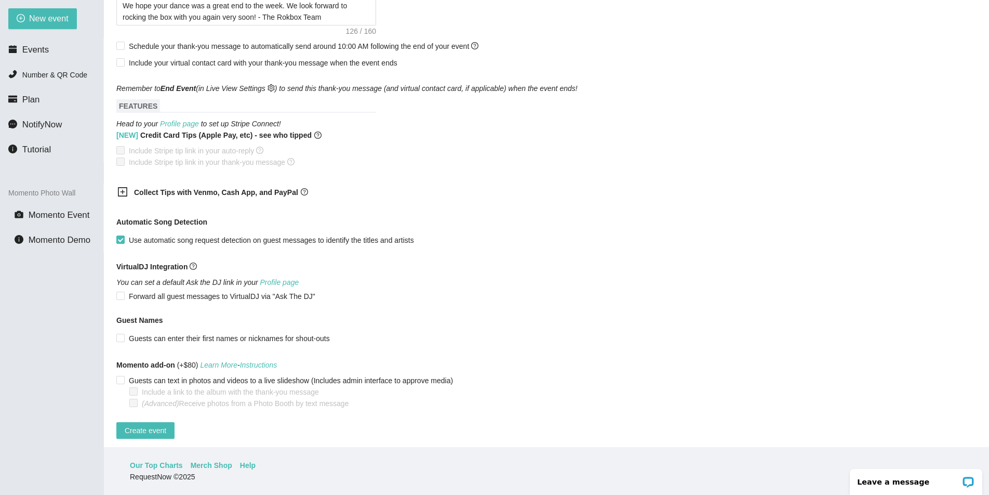
scroll to position [473, 0]
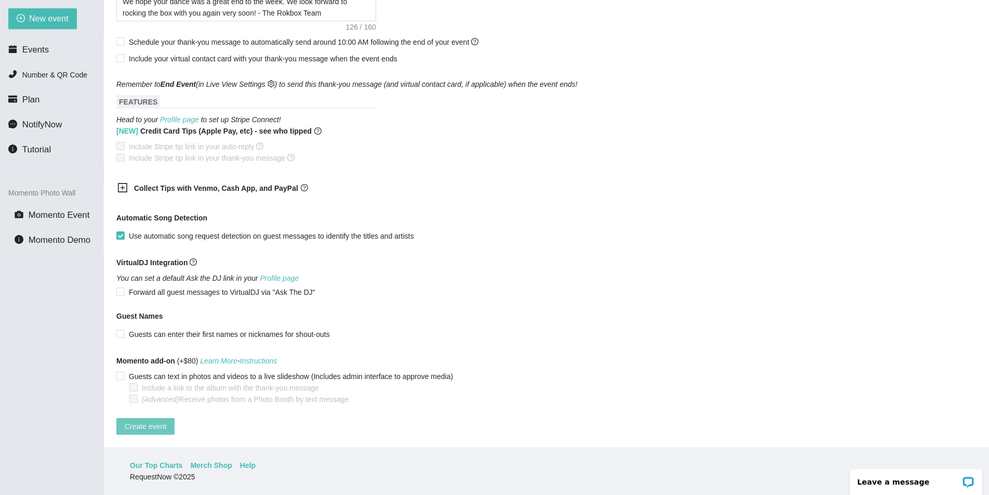
click at [154, 420] on span "Create event" at bounding box center [146, 425] width 42 height 11
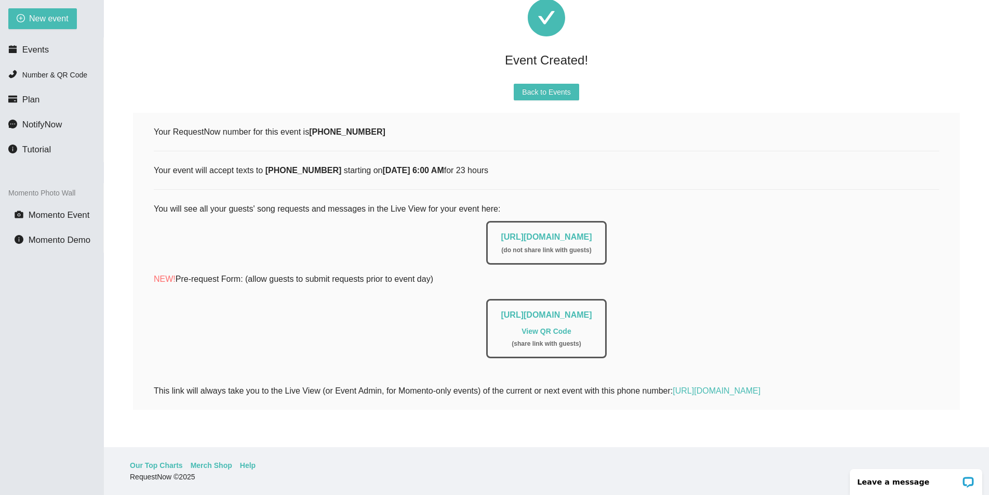
scroll to position [47, 0]
drag, startPoint x: 462, startPoint y: 230, endPoint x: 644, endPoint y: 231, distance: 182.4
click at [644, 231] on div "https://app.requestnow.io/live/eypkxvr ( do not share link with guests )" at bounding box center [547, 240] width 786 height 49
copy link "https://app.requestnow.io/live/eypkxvr"
click at [553, 88] on span "Back to Events" at bounding box center [546, 91] width 48 height 11
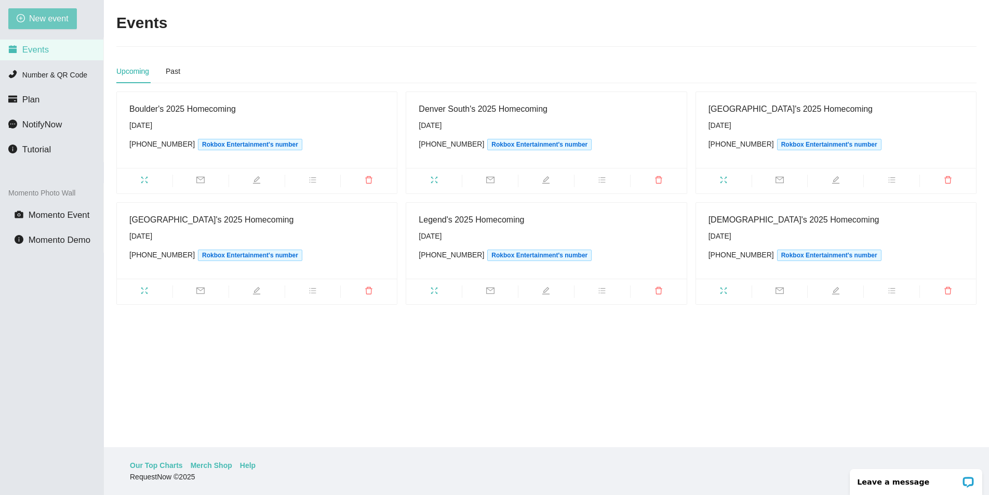
click at [34, 23] on span "New event" at bounding box center [48, 18] width 39 height 13
type textarea "https://virtualdj.com/ask/DJ_Spinz"
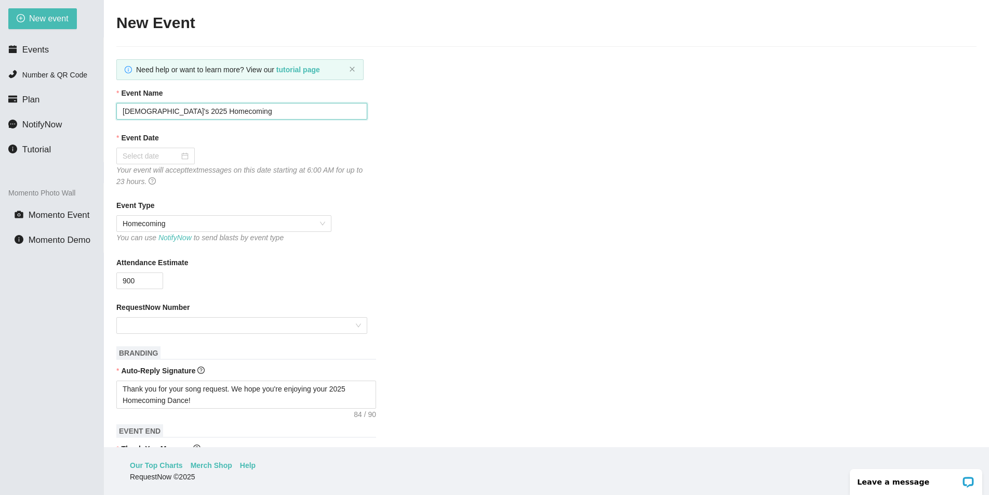
click at [151, 112] on input "Lutheran's 2025 Homecoming" at bounding box center [241, 111] width 251 height 17
type input "Rocky Mountain's 2025 Homecoming"
click at [179, 152] on div at bounding box center [156, 155] width 66 height 11
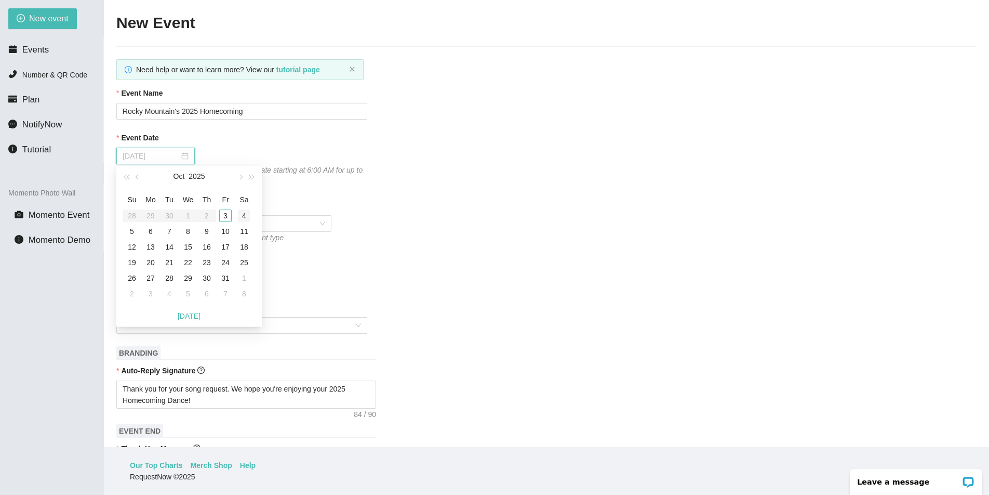
type input "10/04/2025"
click at [244, 213] on div "4" at bounding box center [244, 215] width 12 height 12
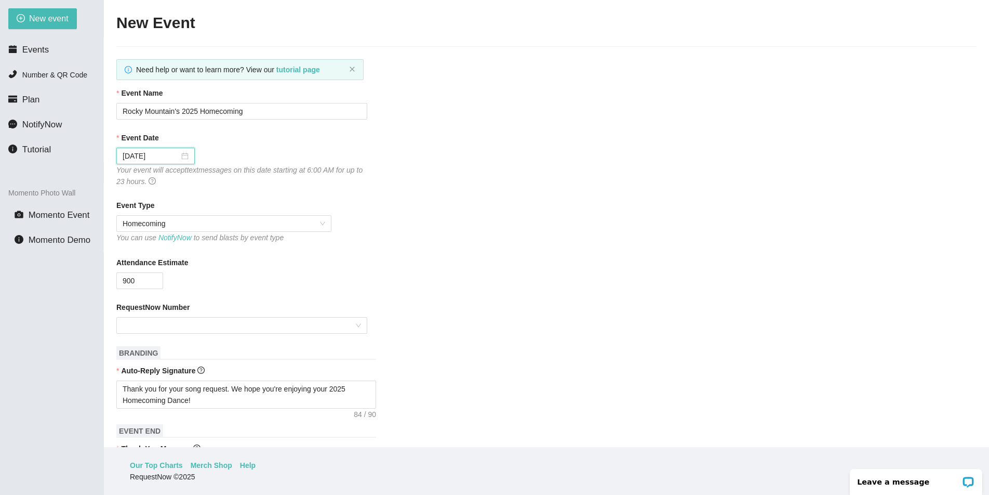
click at [524, 227] on div "Event Type Homecoming You can use NotifyNow to send blasts by event type" at bounding box center [546, 222] width 860 height 45
click at [126, 281] on input "900" at bounding box center [140, 281] width 46 height 16
type input "1500"
click at [270, 321] on input "RequestNow Number" at bounding box center [238, 325] width 231 height 16
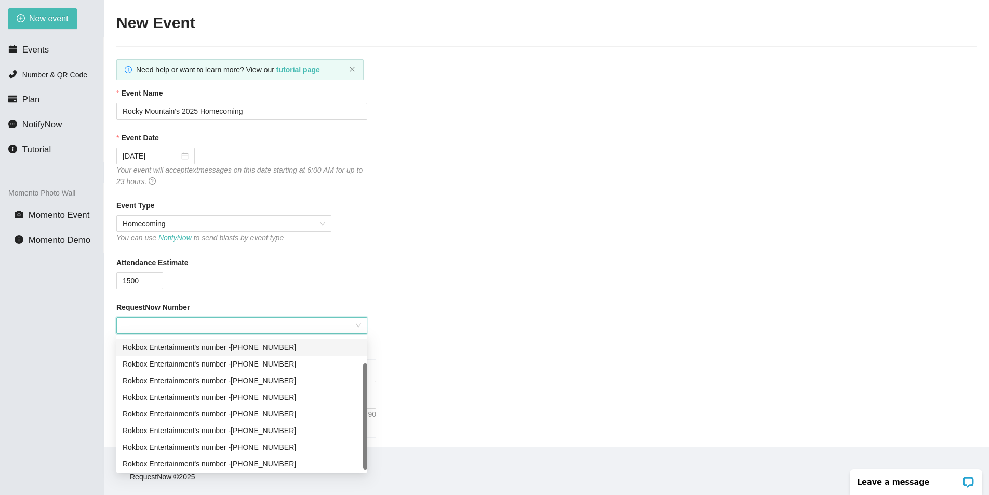
scroll to position [33, 0]
click at [300, 459] on div "Rokbox Entertainment's number - (719) 982-4070" at bounding box center [242, 461] width 239 height 11
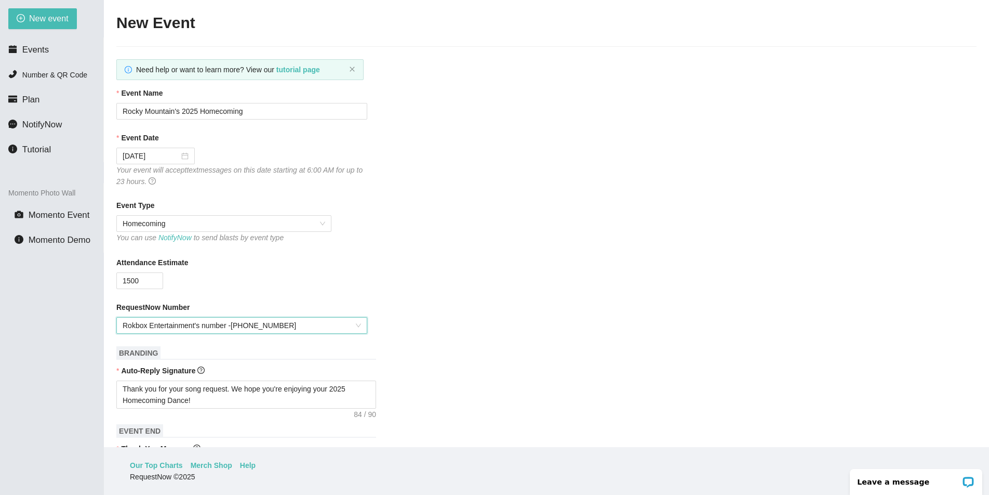
click at [560, 319] on div "RequestNow Number lexvxve Rokbox Entertainment's number - (719) 982-4070" at bounding box center [546, 317] width 860 height 32
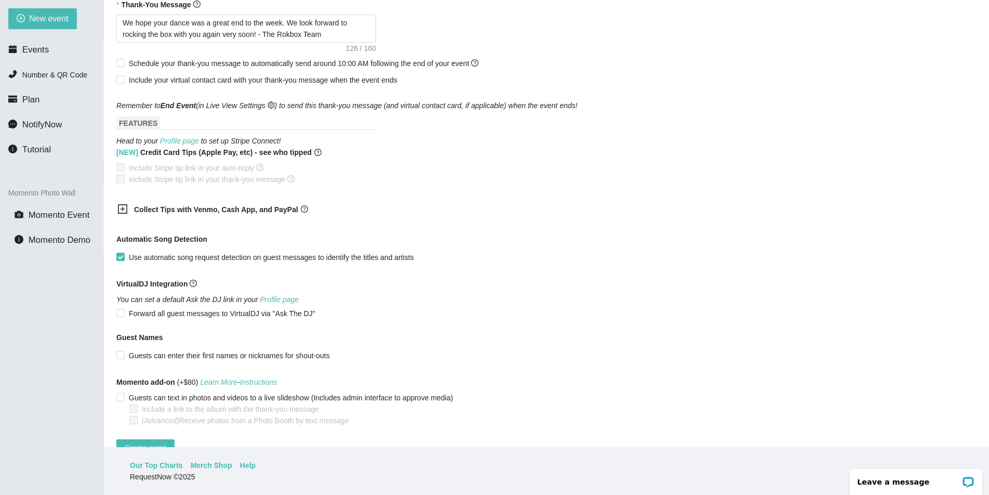
scroll to position [473, 0]
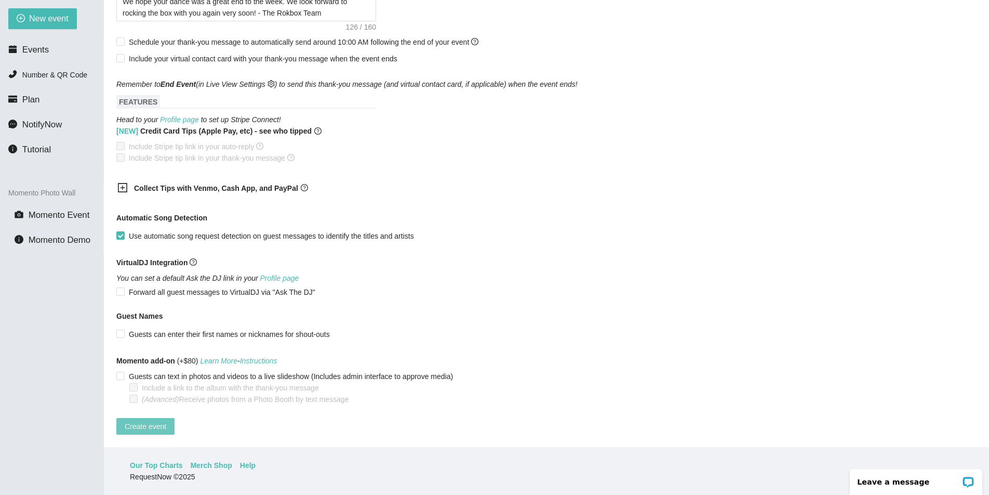
click at [156, 420] on span "Create event" at bounding box center [146, 425] width 42 height 11
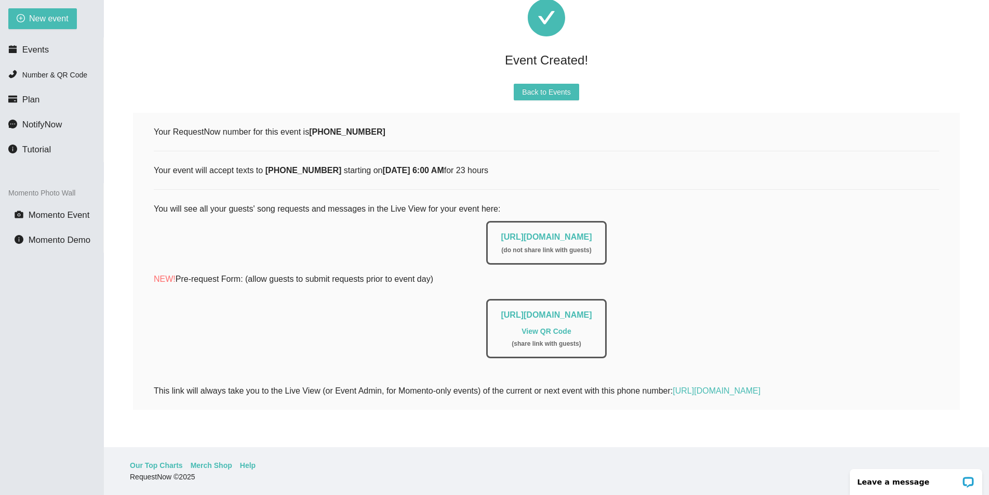
drag, startPoint x: 463, startPoint y: 227, endPoint x: 696, endPoint y: 228, distance: 232.8
click at [696, 228] on div "https://app.requestnow.io/live/ezvjawe ( do not share link with guests )" at bounding box center [547, 240] width 786 height 49
copy link "https://app.requestnow.io/live/ezvjawe"
click at [571, 86] on span "Back to Events" at bounding box center [546, 91] width 48 height 11
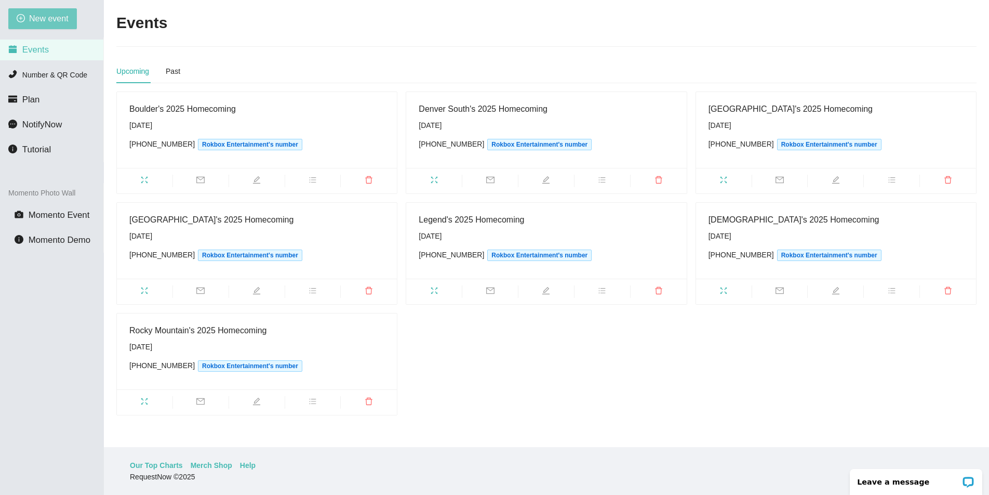
click at [44, 14] on span "New event" at bounding box center [48, 18] width 39 height 13
type textarea "https://virtualdj.com/ask/DJ_Spinz"
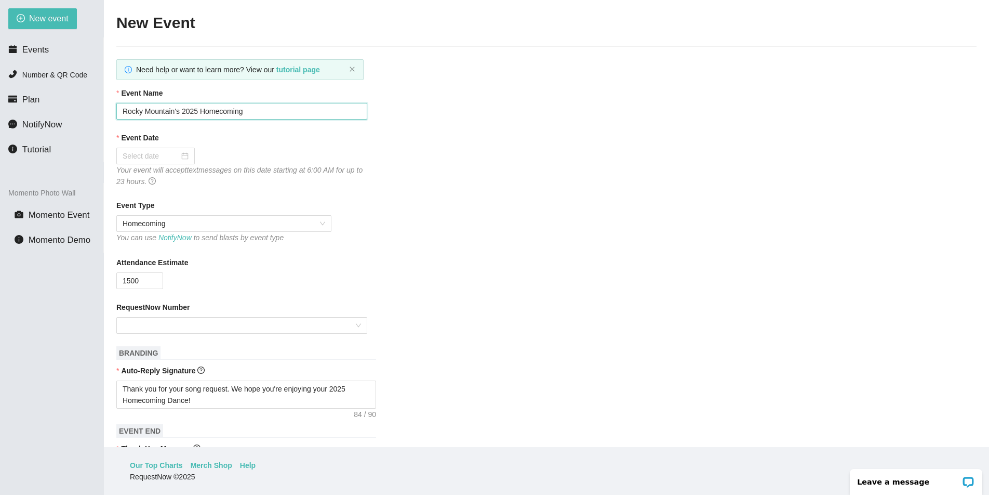
click at [175, 114] on input "Rocky Mountain's 2025 Homecoming" at bounding box center [241, 111] width 251 height 17
type input "Vista Ridge's 2025 Homecoming"
click at [179, 157] on div at bounding box center [156, 155] width 66 height 11
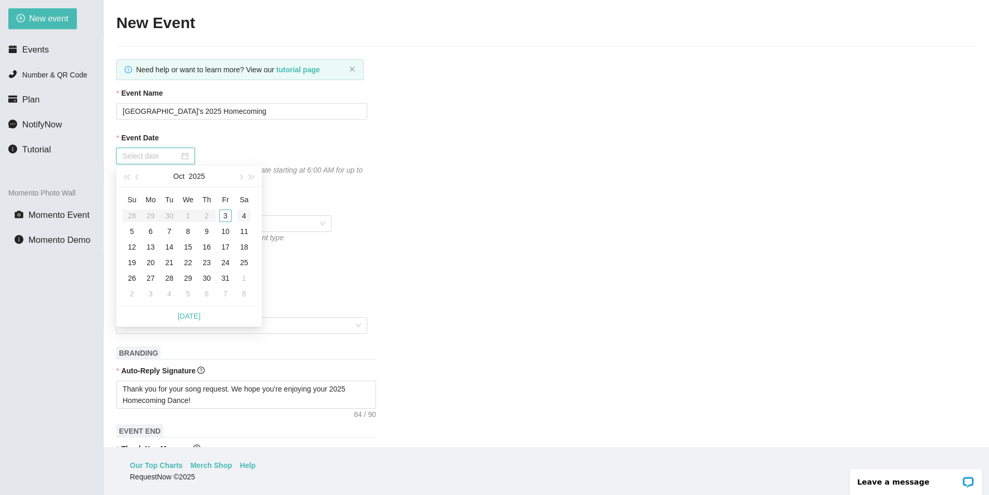
type input "10/04/2025"
click at [244, 214] on div "4" at bounding box center [244, 215] width 12 height 12
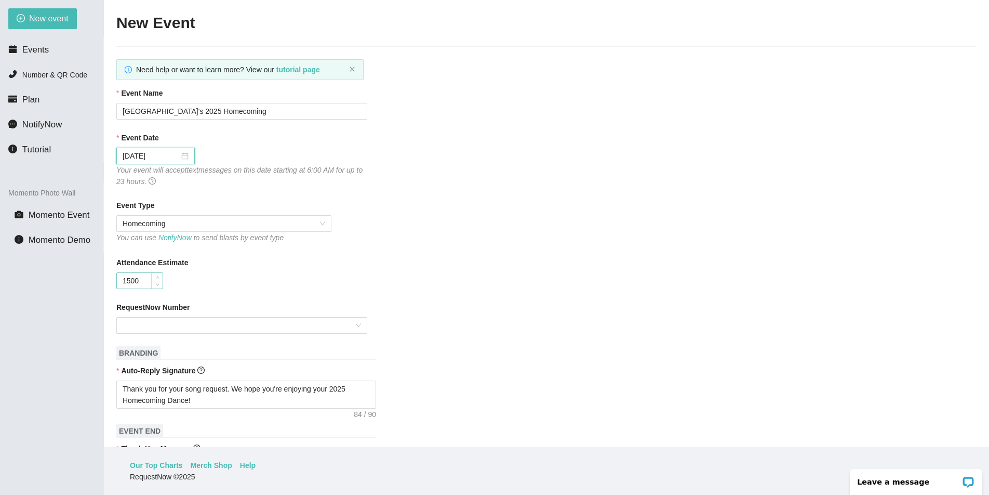
click at [135, 287] on input "1500" at bounding box center [140, 281] width 46 height 16
click at [131, 283] on input "1500" at bounding box center [140, 281] width 46 height 16
type input "900"
click at [460, 273] on div "Attendance Estimate 900" at bounding box center [546, 273] width 860 height 32
click at [219, 325] on input "RequestNow Number" at bounding box center [238, 325] width 231 height 16
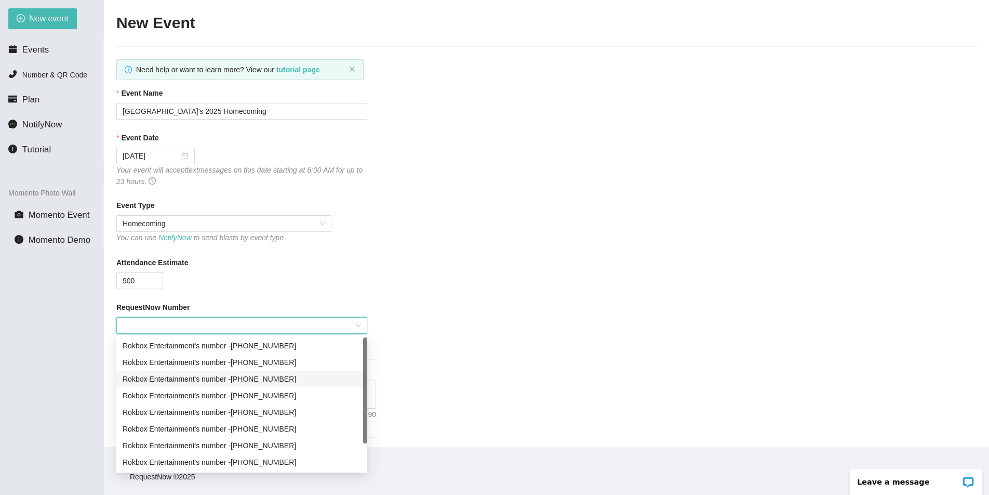
click at [310, 375] on div "Rokbox Entertainment's number - (719) 941-3659" at bounding box center [242, 378] width 239 height 11
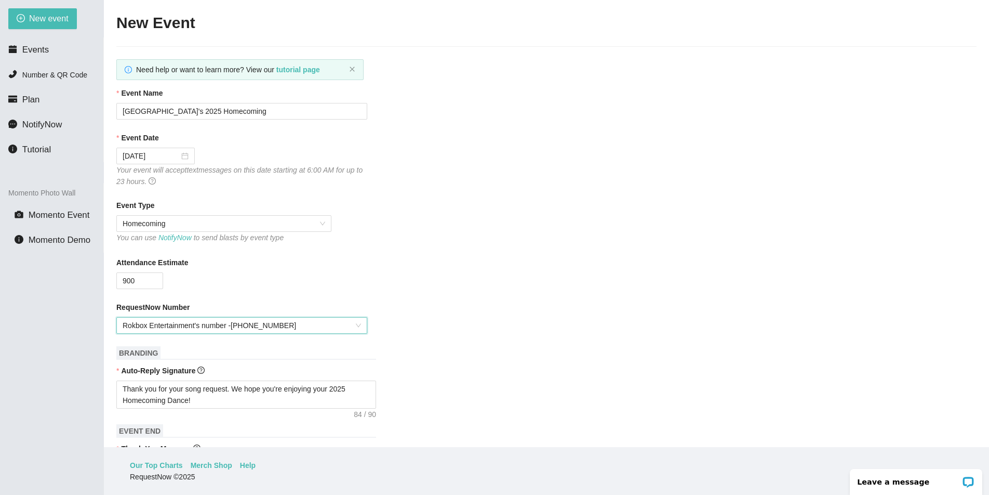
click at [468, 250] on form "Event Name Vista Ridge's 2025 Homecoming Event Date 10/04/2025 Your event will …" at bounding box center [546, 493] width 860 height 812
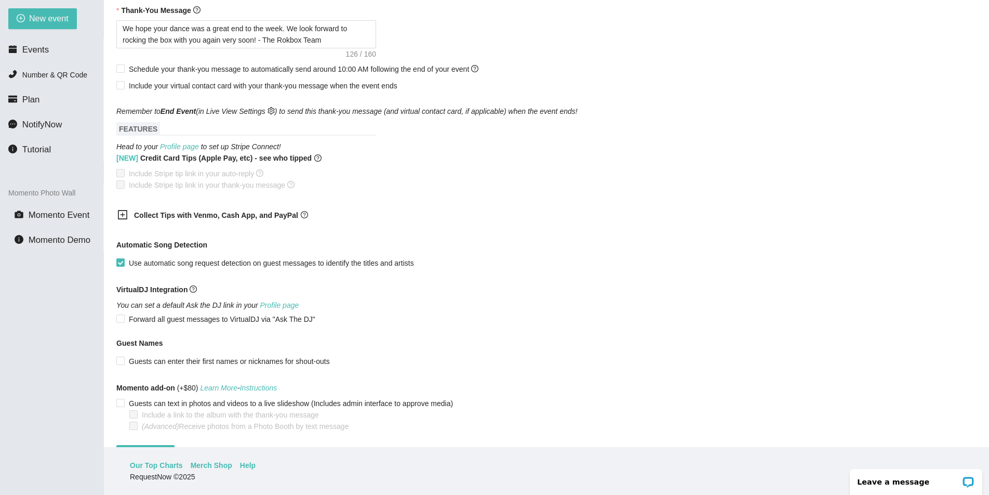
scroll to position [473, 0]
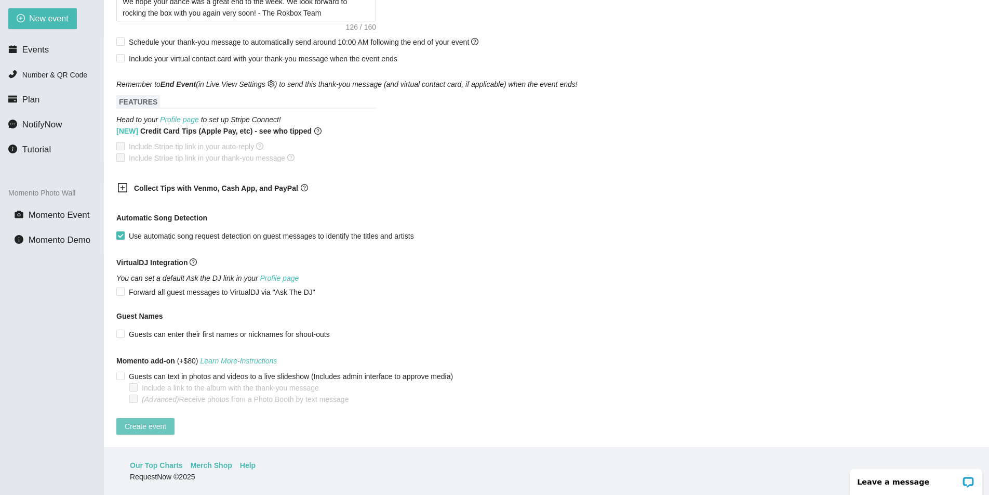
click at [145, 420] on span "Create event" at bounding box center [146, 425] width 42 height 11
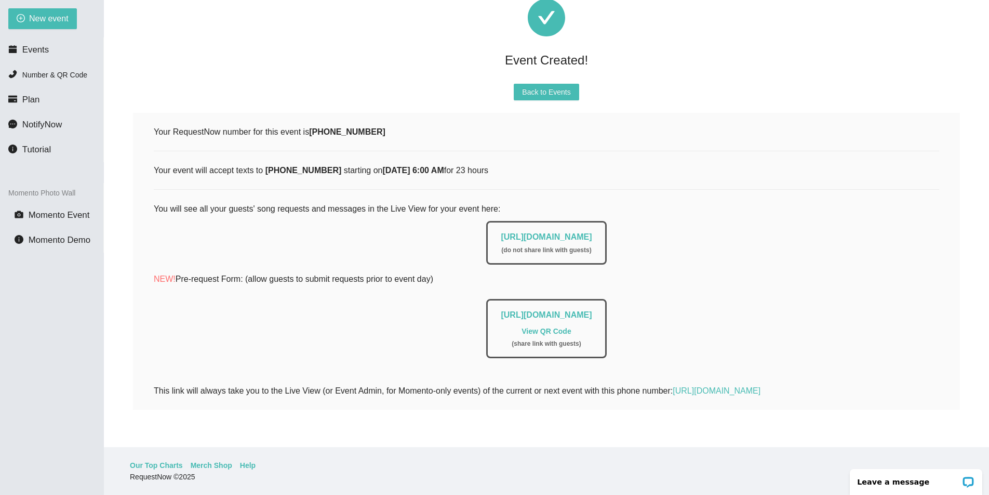
drag, startPoint x: 463, startPoint y: 227, endPoint x: 712, endPoint y: 226, distance: 248.4
click at [712, 226] on div "https://app.requestnow.io/live/rvyvwpe ( do not share link with guests )" at bounding box center [547, 240] width 786 height 49
copy link "https://app.requestnow.io/live/rvyvwpe"
drag, startPoint x: 381, startPoint y: 121, endPoint x: 314, endPoint y: 122, distance: 67.0
click at [314, 125] on div "Your RequestNow number for this event is (719) 941-3659" at bounding box center [547, 131] width 786 height 13
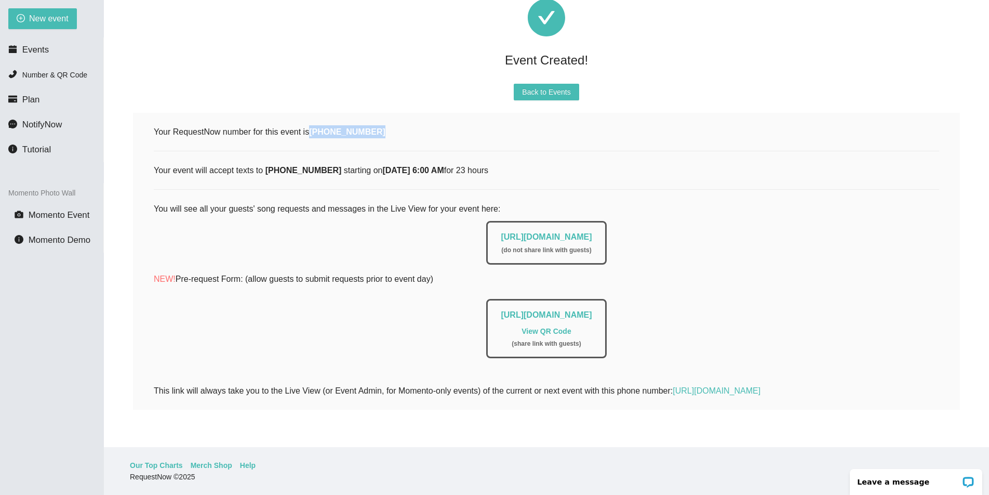
copy b "(719) 941-3659"
click at [553, 86] on span "Back to Events" at bounding box center [546, 91] width 48 height 11
